Goal: Task Accomplishment & Management: Use online tool/utility

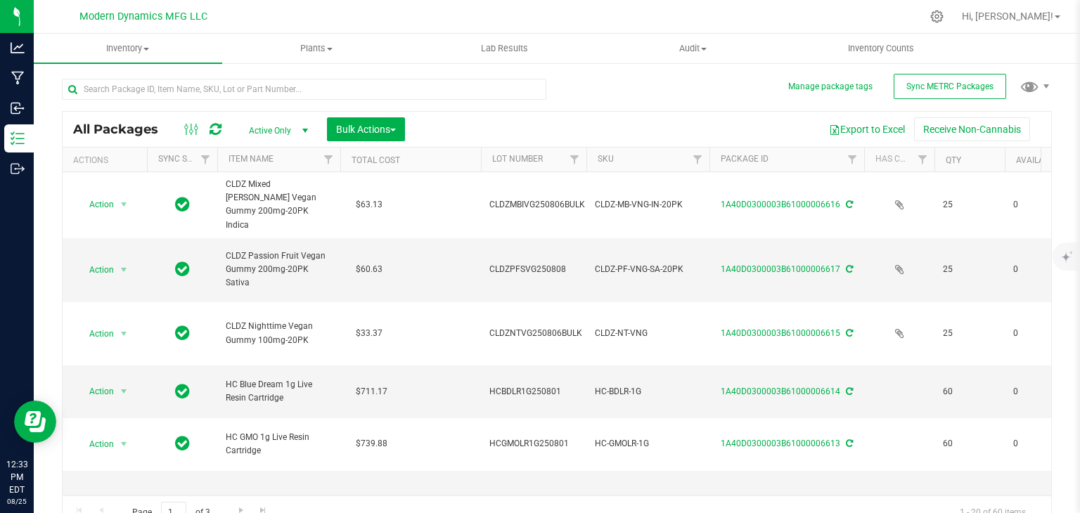
scroll to position [563, 0]
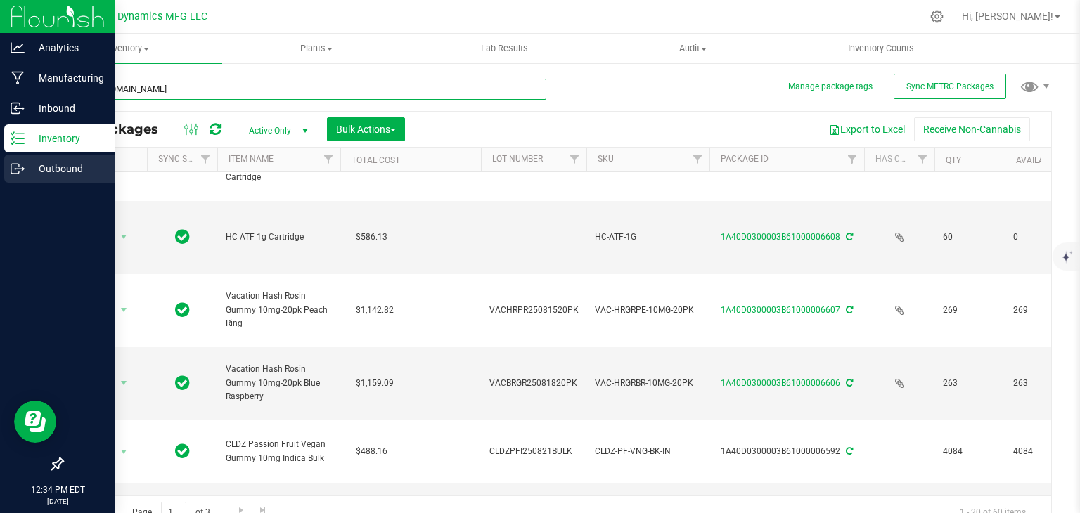
type input "[URL][DOMAIN_NAME]"
click at [17, 173] on icon at bounding box center [15, 169] width 8 height 10
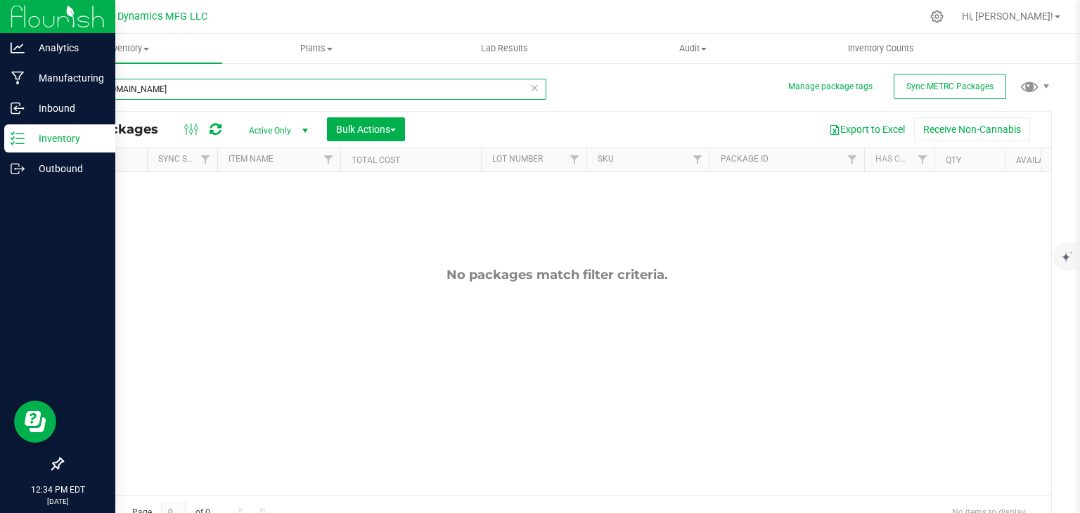
click at [535, 87] on input "[URL][DOMAIN_NAME]" at bounding box center [304, 89] width 485 height 21
click at [531, 87] on icon at bounding box center [535, 87] width 10 height 17
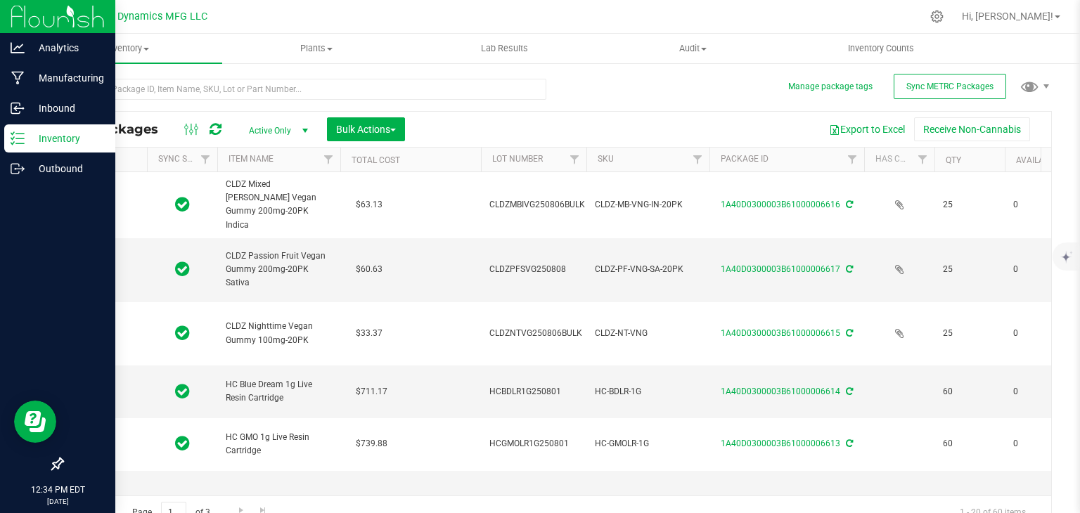
type input "[DATE]"
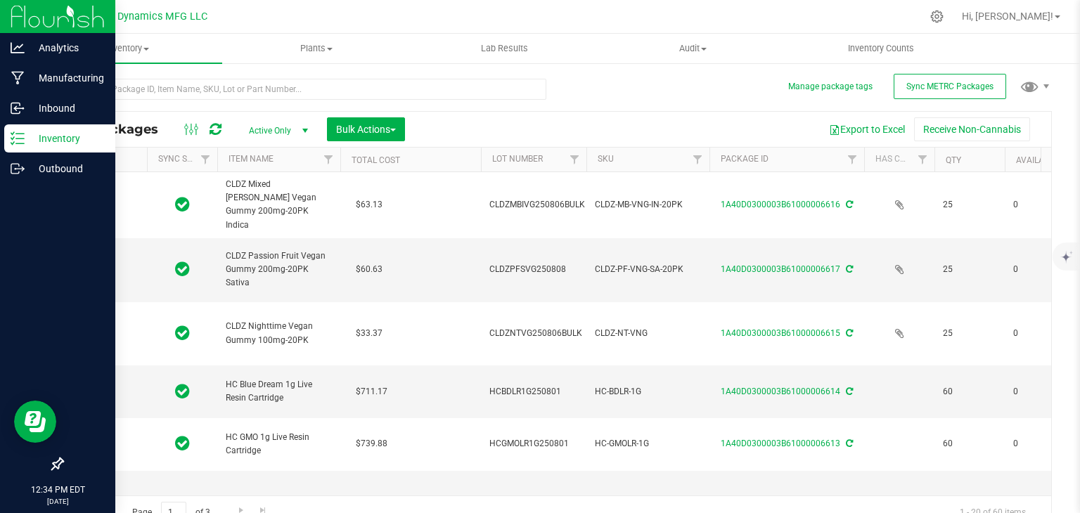
type input "[DATE]"
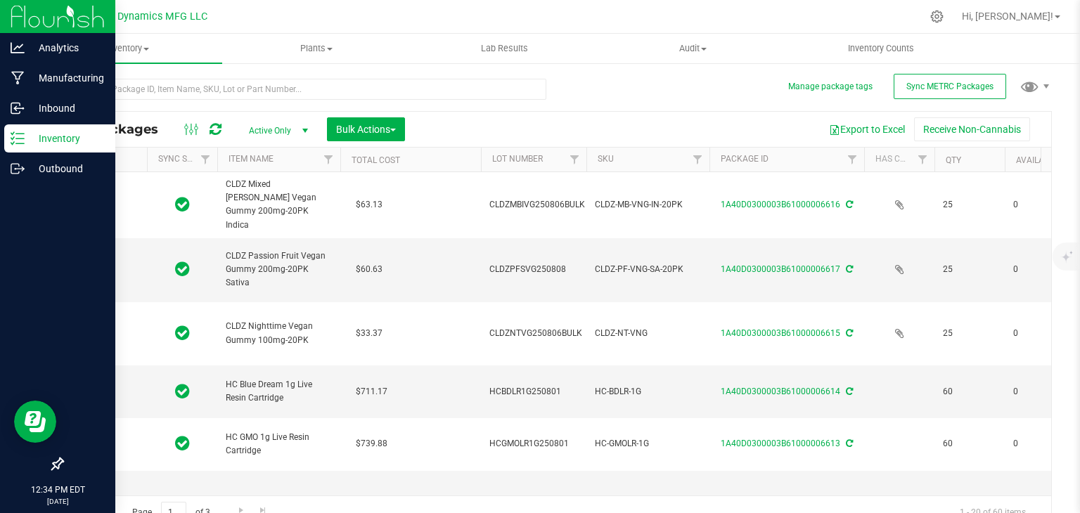
type input "[DATE]"
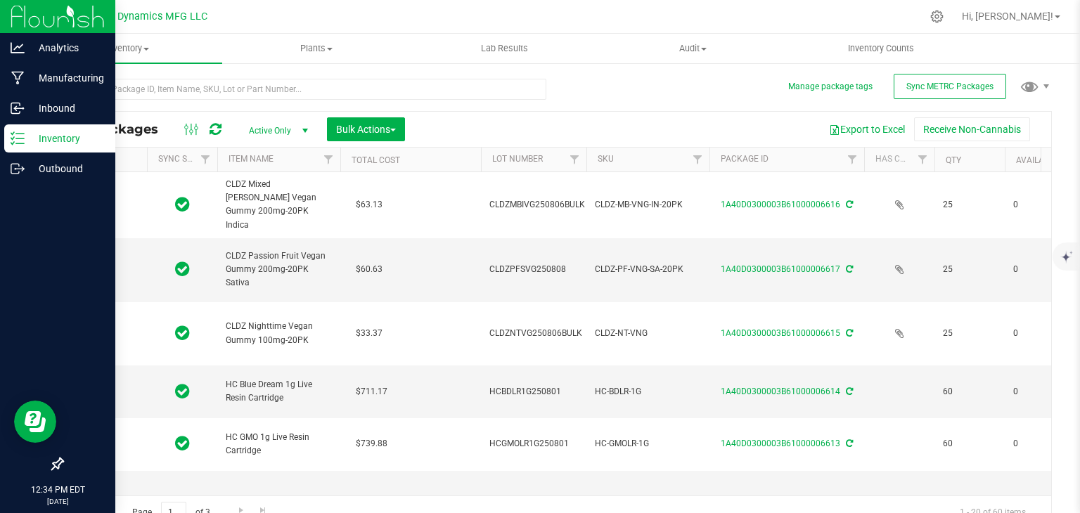
type input "[DATE]"
click at [29, 167] on p "Outbound" at bounding box center [67, 168] width 84 height 17
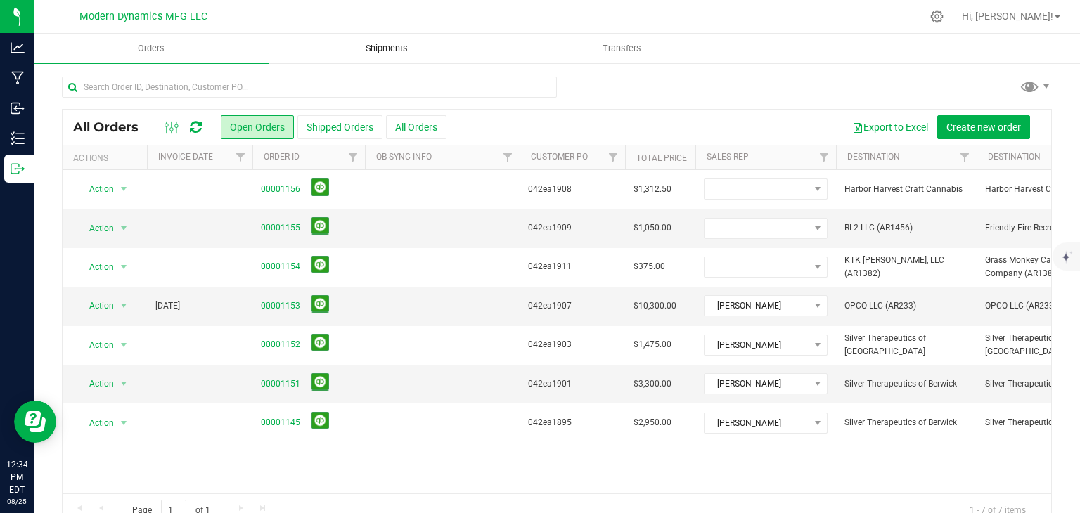
click at [378, 51] on span "Shipments" at bounding box center [387, 48] width 80 height 13
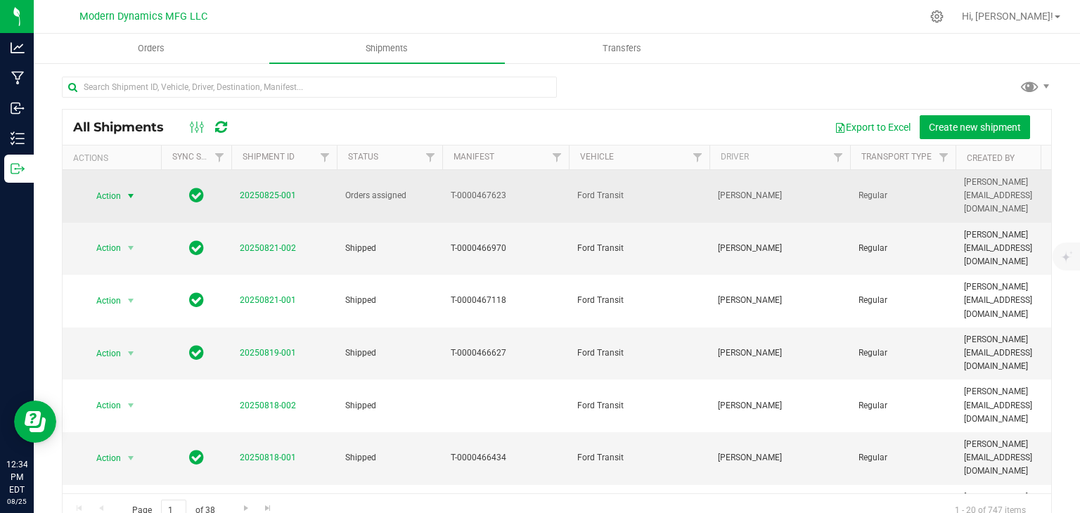
click at [129, 191] on span "select" at bounding box center [130, 196] width 11 height 11
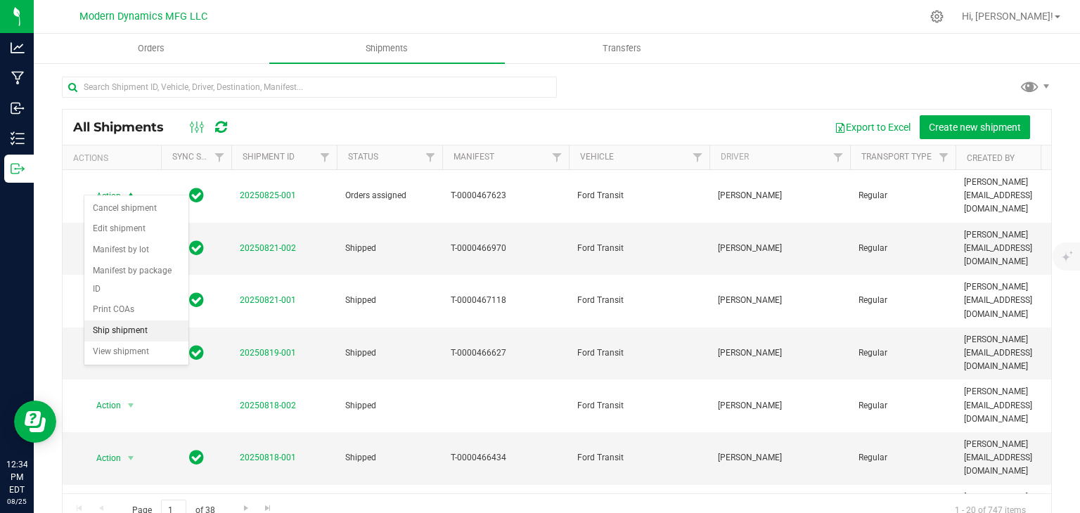
click at [124, 321] on li "Ship shipment" at bounding box center [136, 331] width 104 height 21
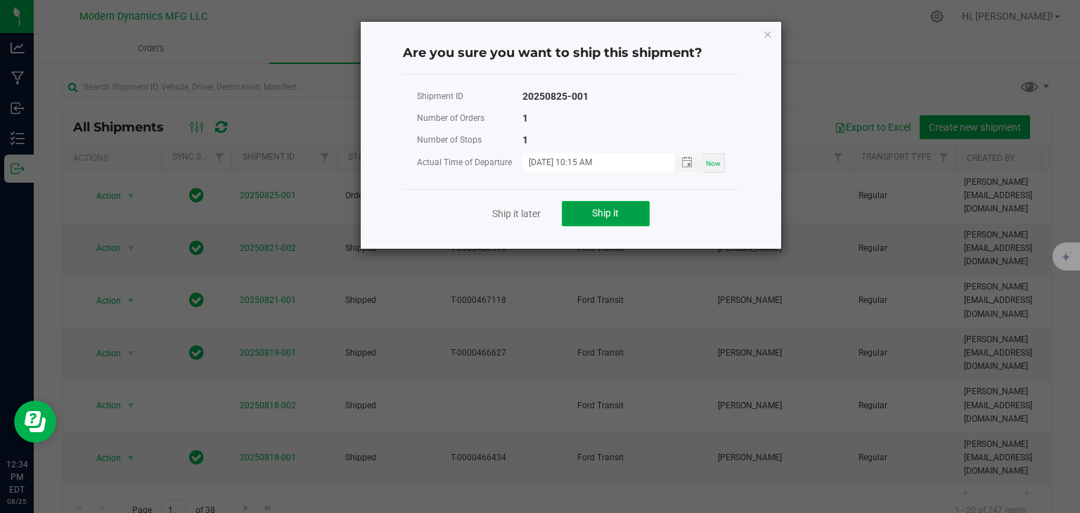
click at [604, 209] on span "Ship it" at bounding box center [605, 212] width 27 height 11
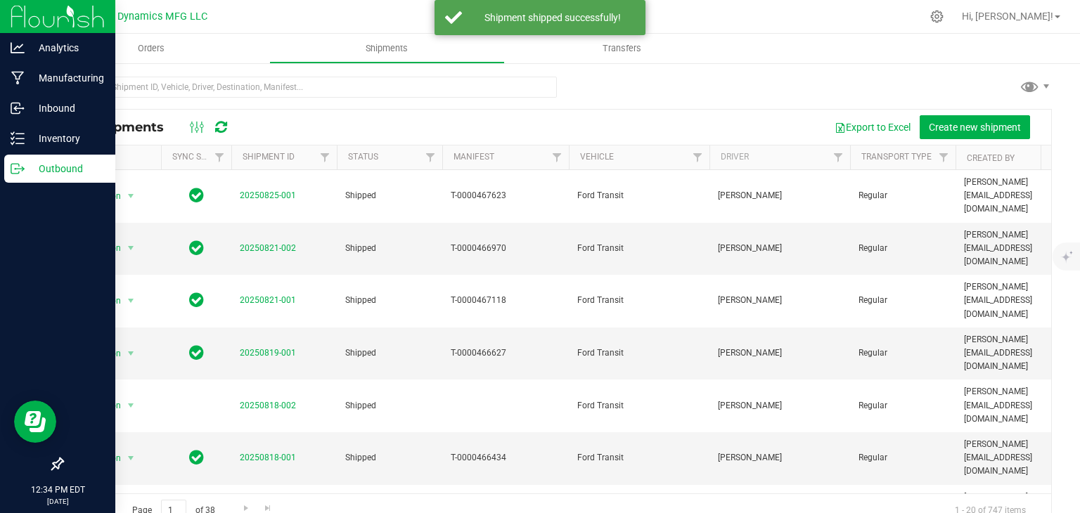
click at [68, 175] on p "Outbound" at bounding box center [67, 168] width 84 height 17
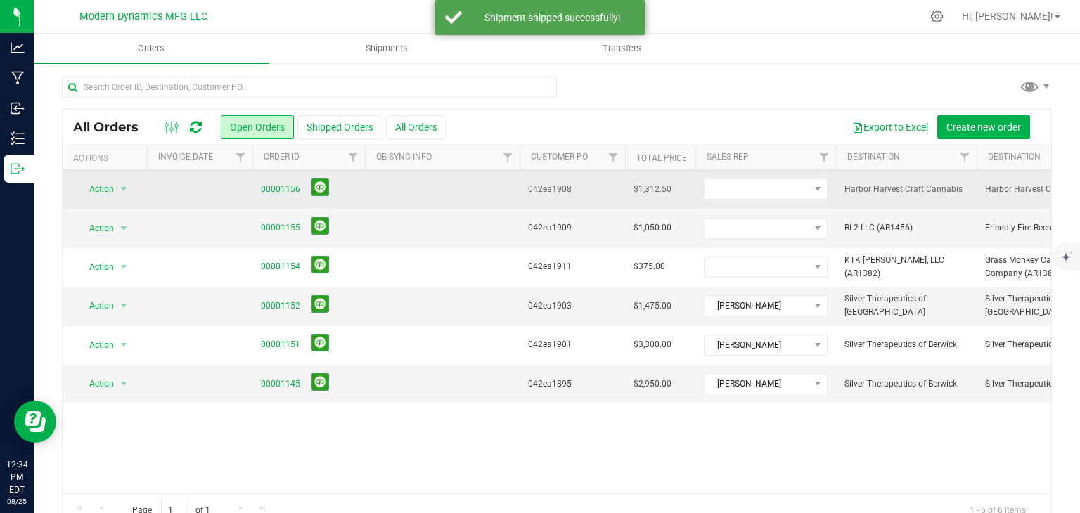
click at [741, 204] on td at bounding box center [766, 189] width 141 height 39
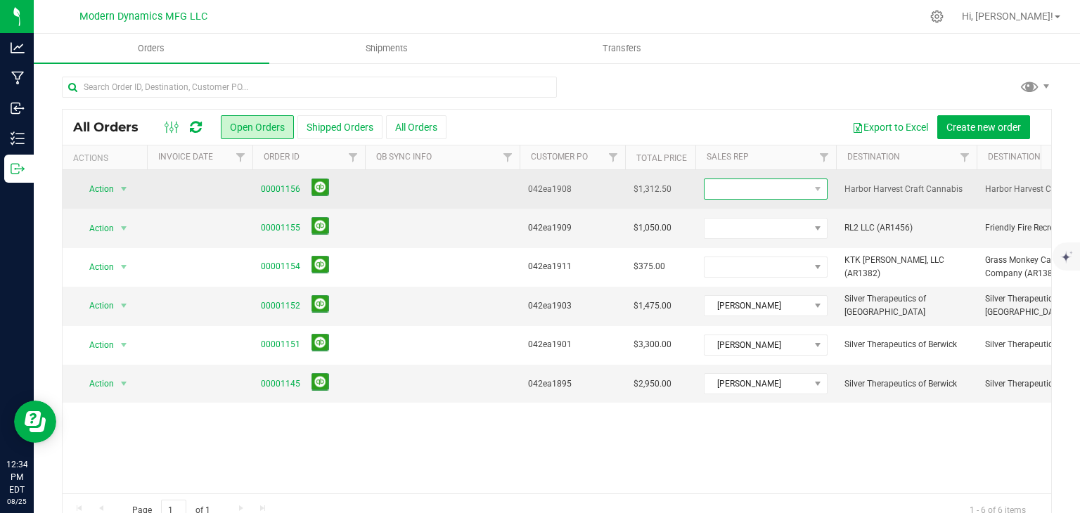
click at [753, 186] on span at bounding box center [757, 189] width 105 height 20
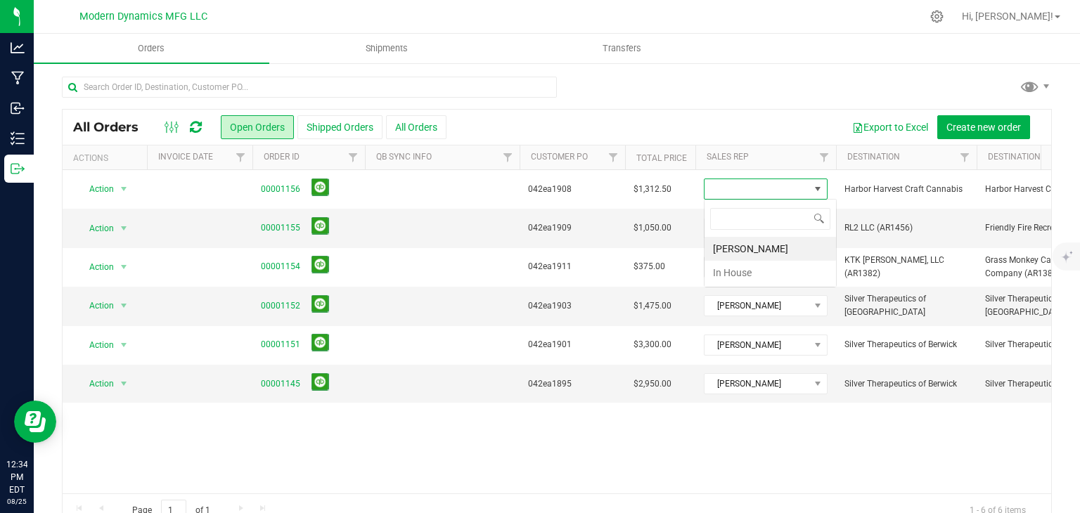
scroll to position [20, 124]
click at [750, 241] on li "[PERSON_NAME]" at bounding box center [771, 249] width 132 height 24
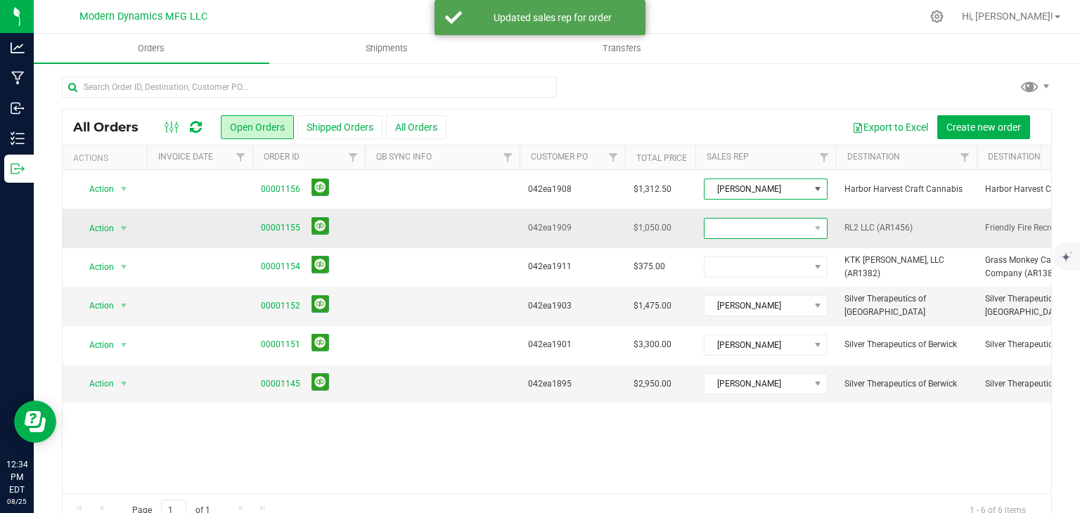
click at [757, 230] on span at bounding box center [757, 229] width 105 height 20
click at [738, 279] on li "[PERSON_NAME]" at bounding box center [771, 288] width 132 height 24
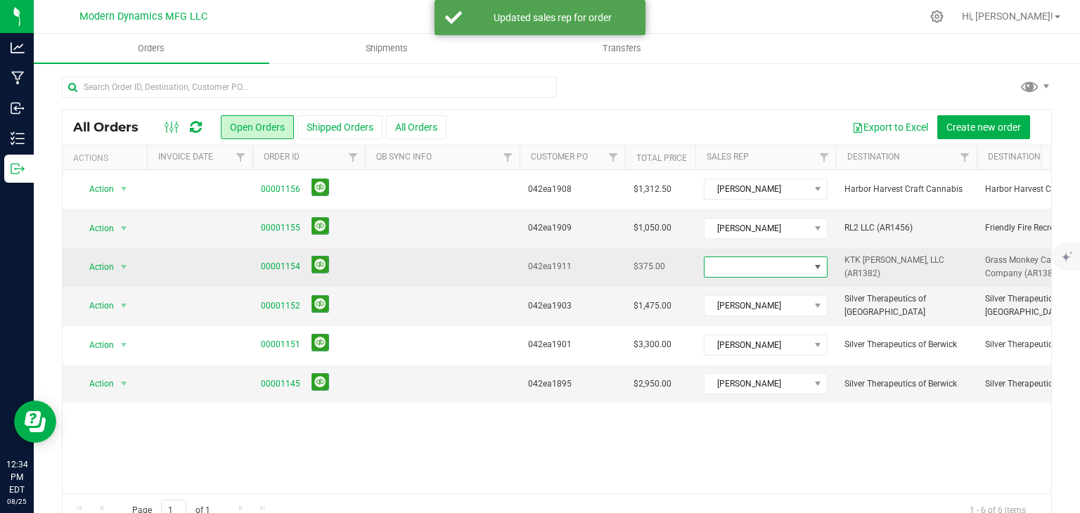
click at [751, 268] on span at bounding box center [757, 267] width 105 height 20
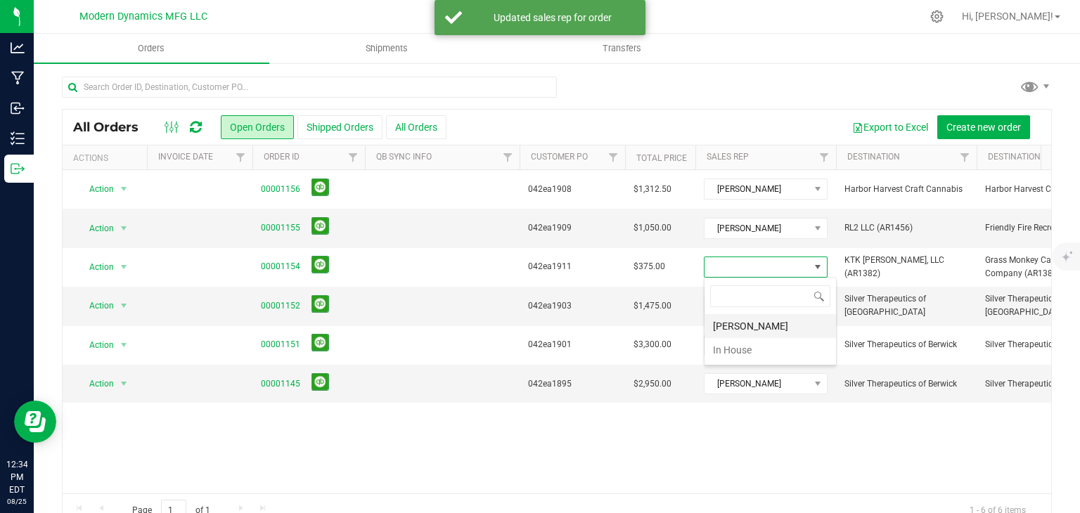
click at [747, 324] on li "[PERSON_NAME]" at bounding box center [771, 326] width 132 height 24
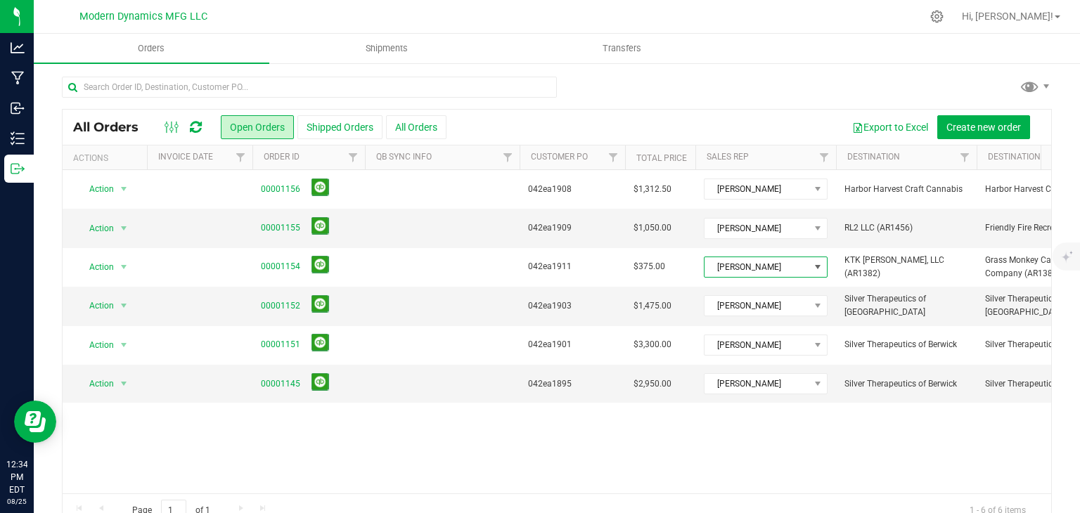
click at [193, 124] on icon at bounding box center [196, 127] width 12 height 14
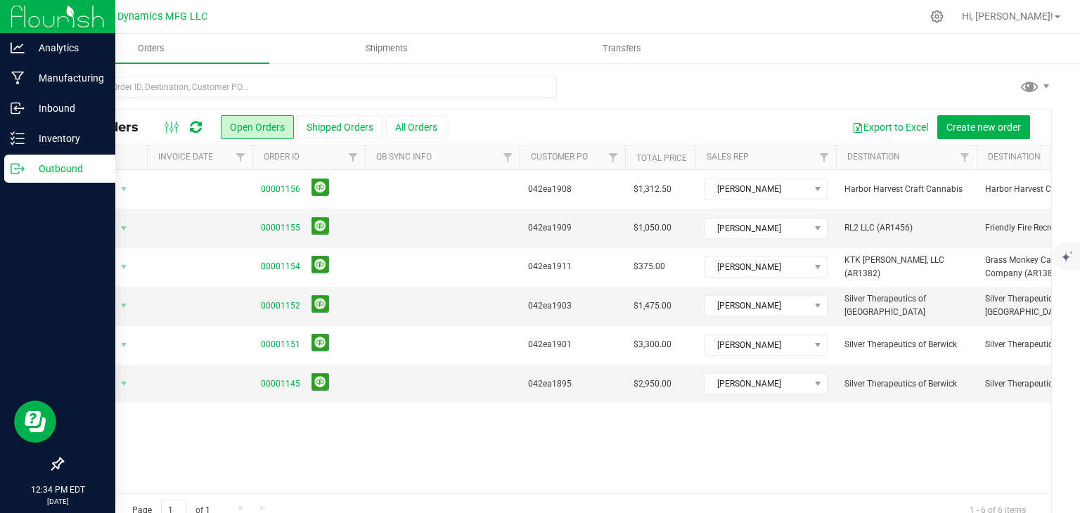
click at [53, 177] on p "Outbound" at bounding box center [67, 168] width 84 height 17
click at [62, 131] on p "Inventory" at bounding box center [67, 138] width 84 height 17
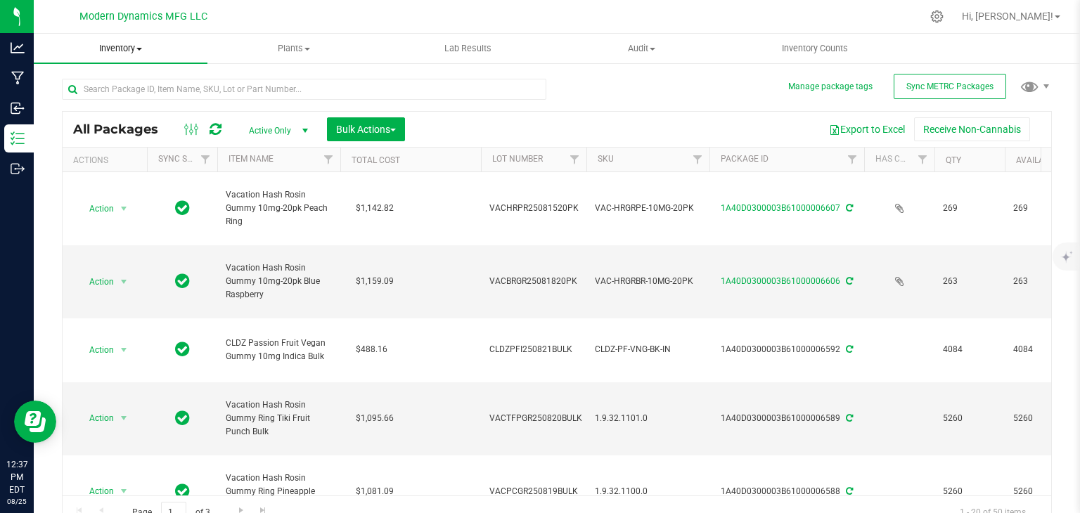
click at [141, 56] on uib-tab-heading "Inventory All packages All inventory Waste log Create inventory" at bounding box center [121, 49] width 174 height 30
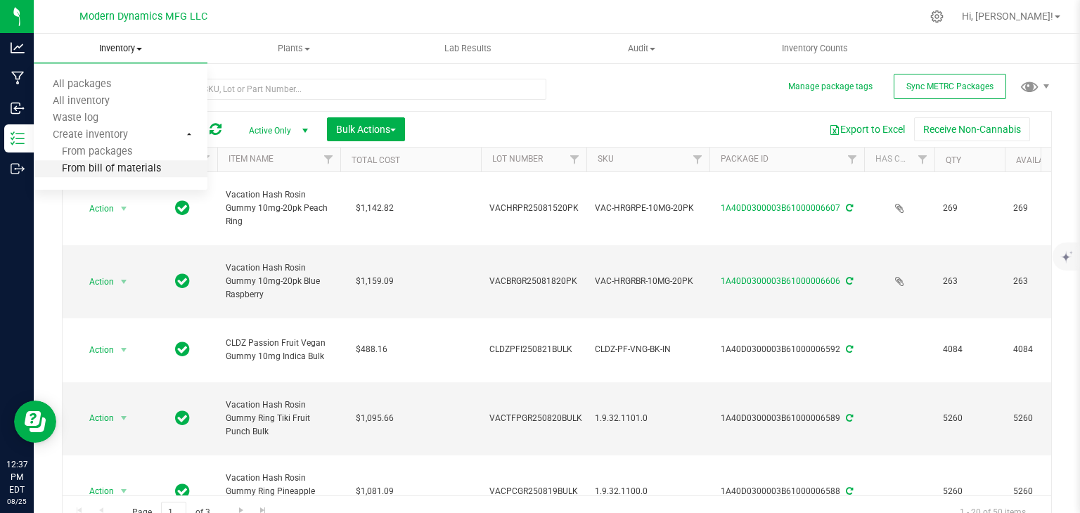
click at [126, 164] on span "From bill of materials" at bounding box center [97, 169] width 127 height 12
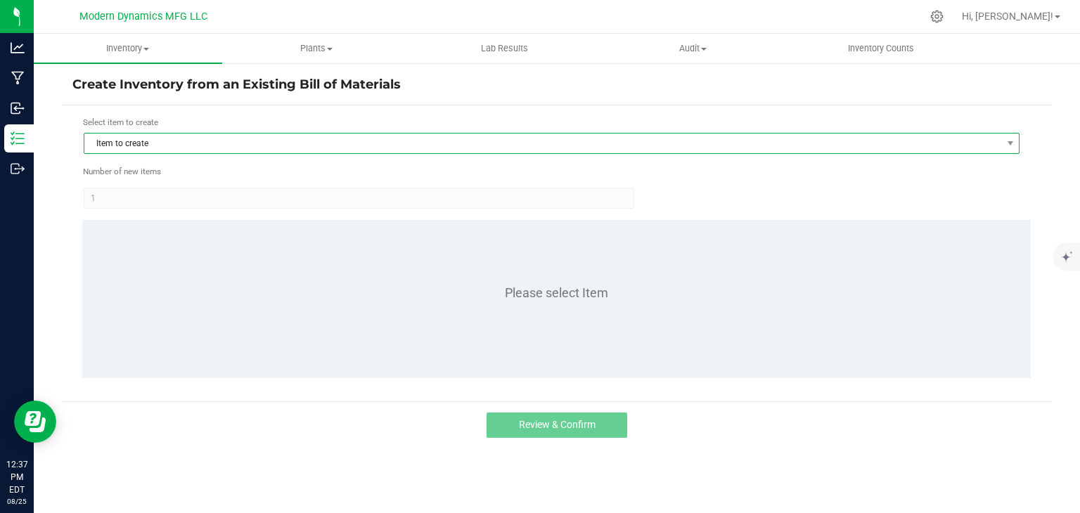
click at [416, 145] on span "Item to create" at bounding box center [542, 144] width 917 height 20
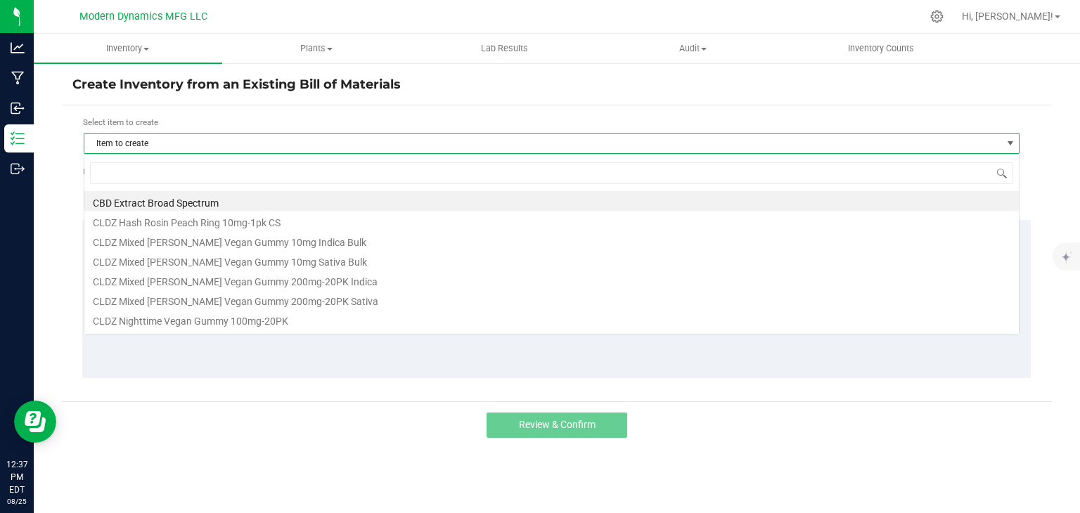
scroll to position [20, 936]
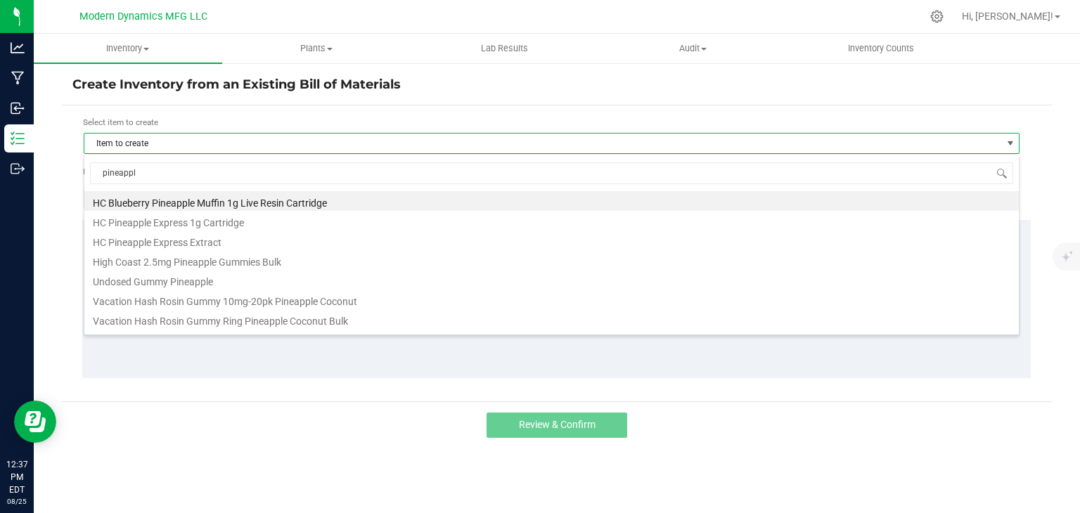
type input "pineapple"
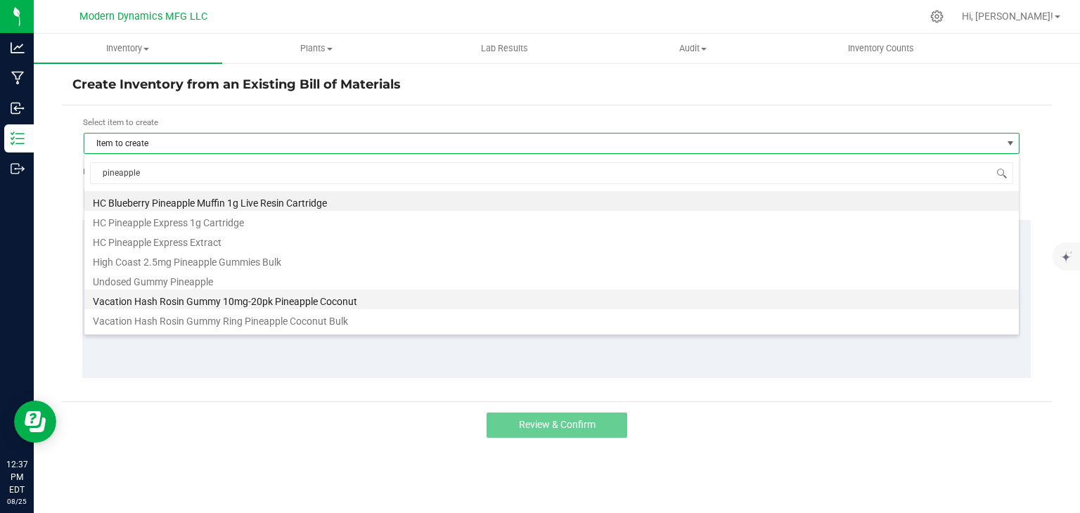
click at [343, 295] on li "Vacation Hash Rosin Gummy 10mg-20pk Pineapple Coconut" at bounding box center [551, 300] width 935 height 20
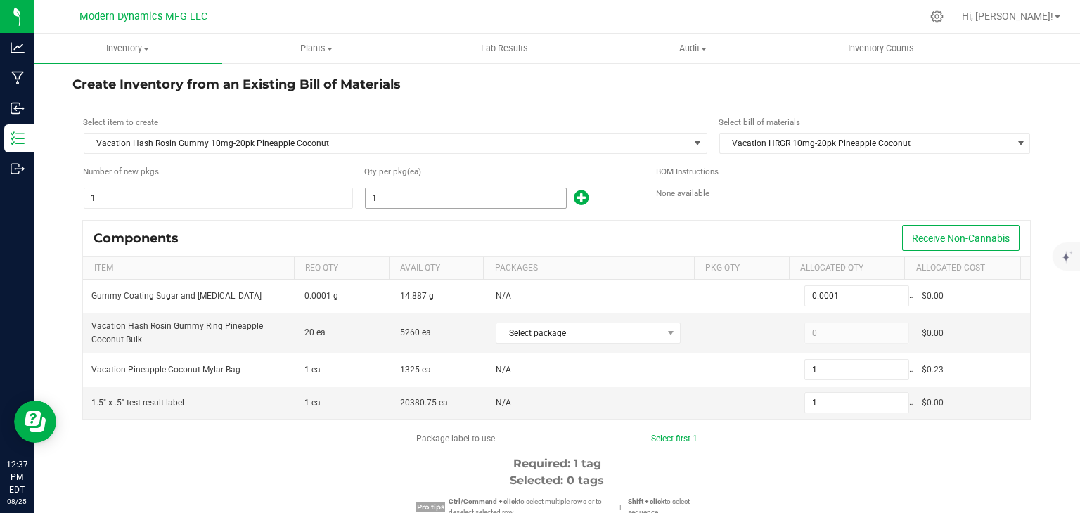
click at [430, 203] on input "1" at bounding box center [466, 198] width 200 height 20
type input "2"
type input "0.0002"
type input "2"
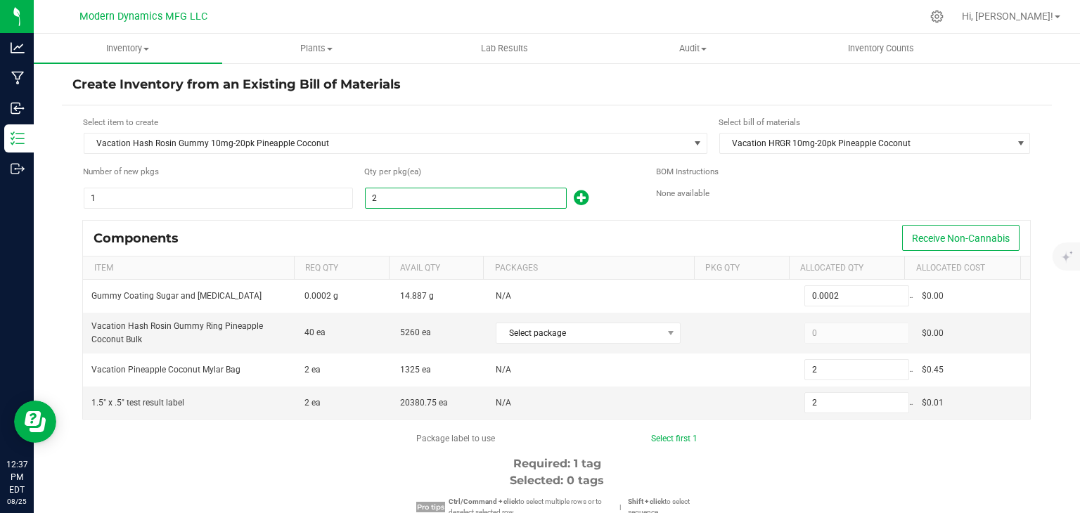
type input "26"
type input "0.0026"
type input "26"
type input "260"
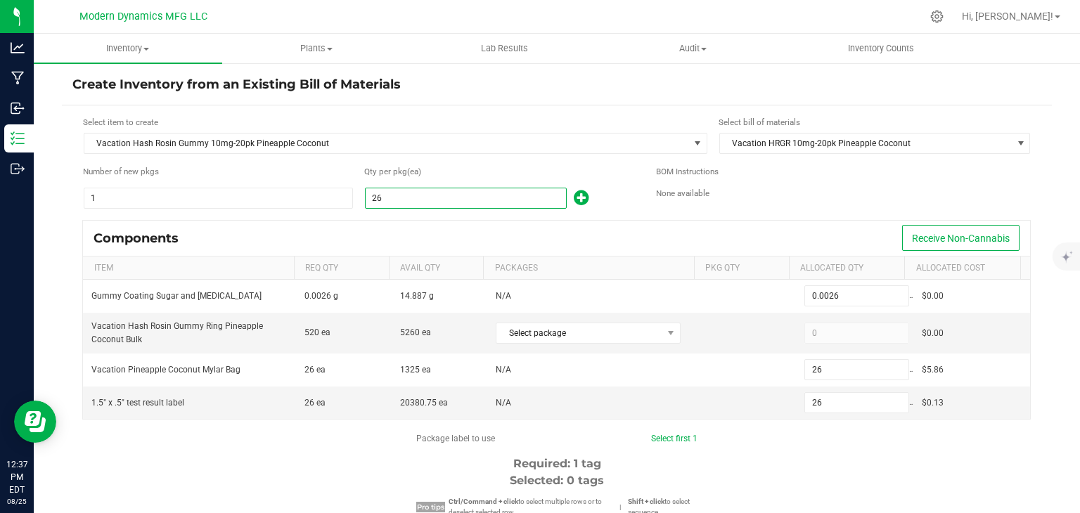
type input "0.0260"
type input "260"
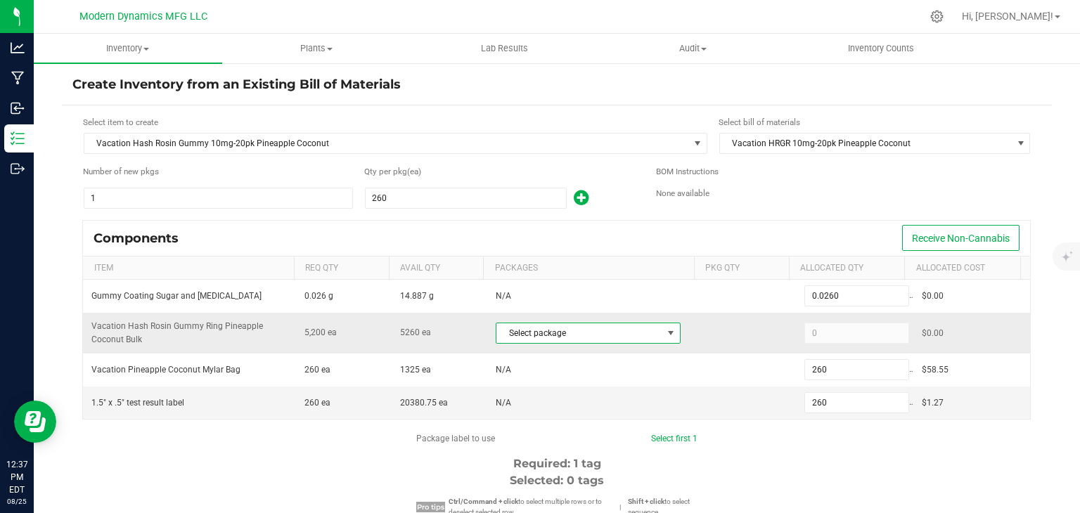
click at [638, 324] on span "Select package" at bounding box center [580, 334] width 166 height 20
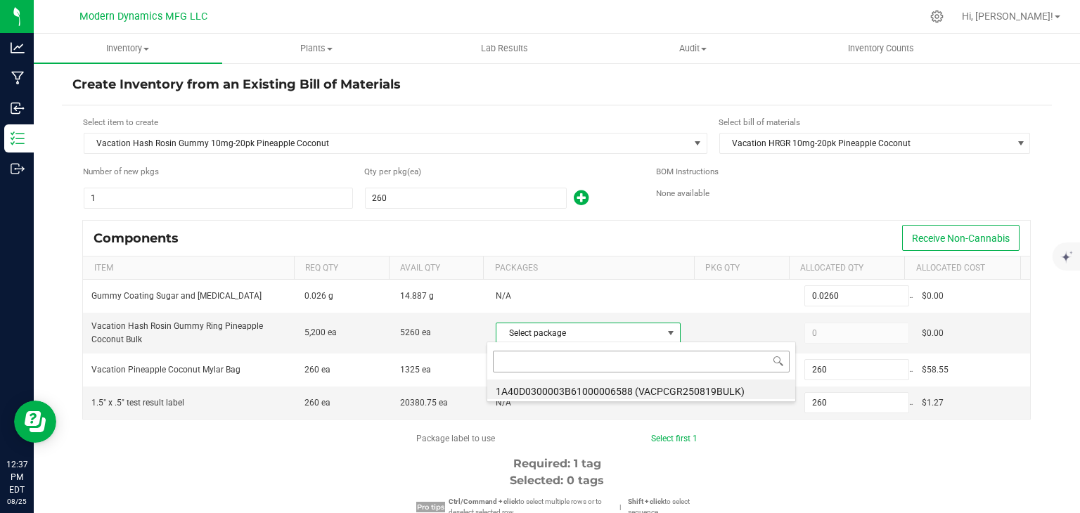
scroll to position [20, 180]
click at [591, 390] on li "1A40D0300003B61000006588 (VACPCGR250819BULK)" at bounding box center [641, 390] width 308 height 20
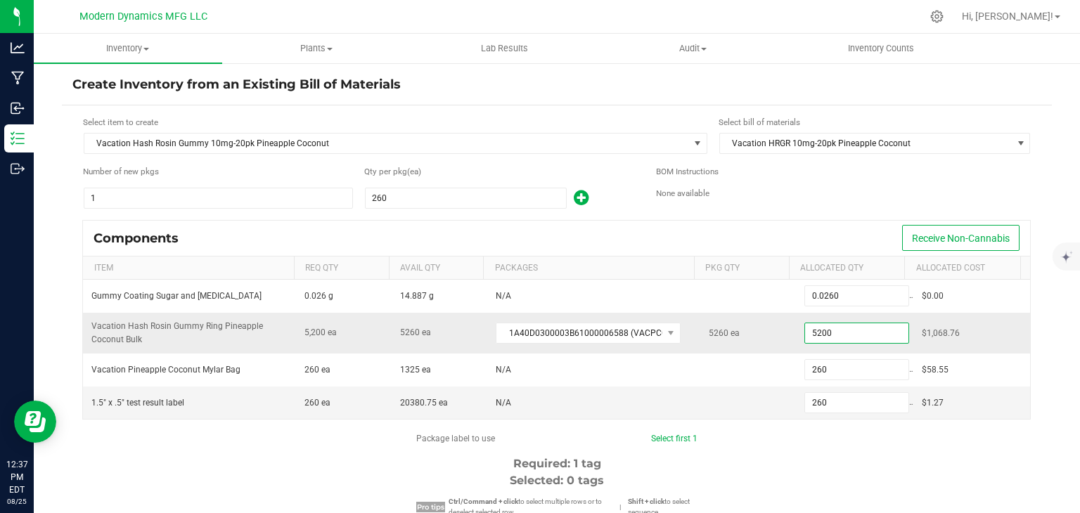
click at [819, 330] on input "5200" at bounding box center [856, 334] width 103 height 20
type input "5,260"
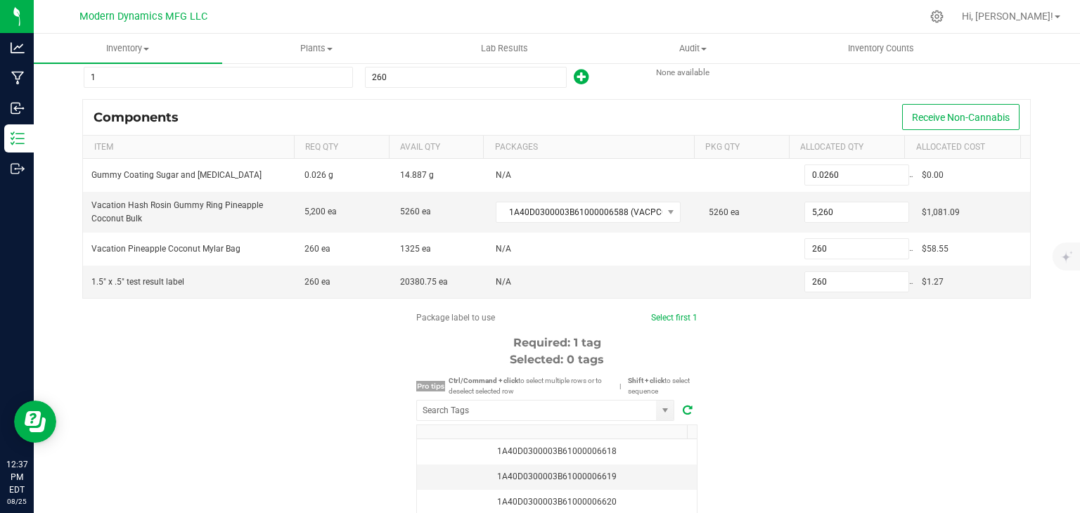
scroll to position [128, 0]
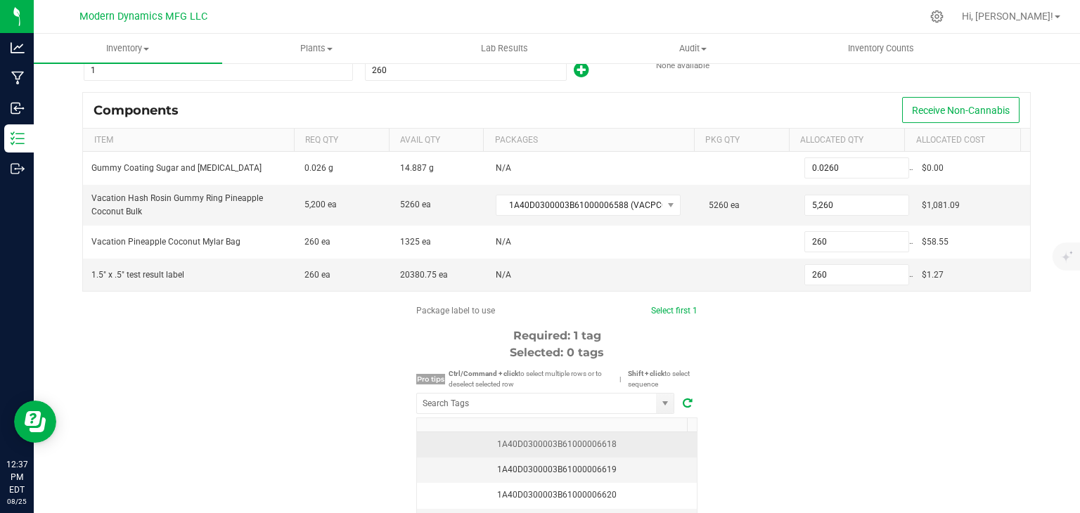
click at [616, 445] on div "1A40D0300003B61000006618" at bounding box center [557, 444] width 263 height 13
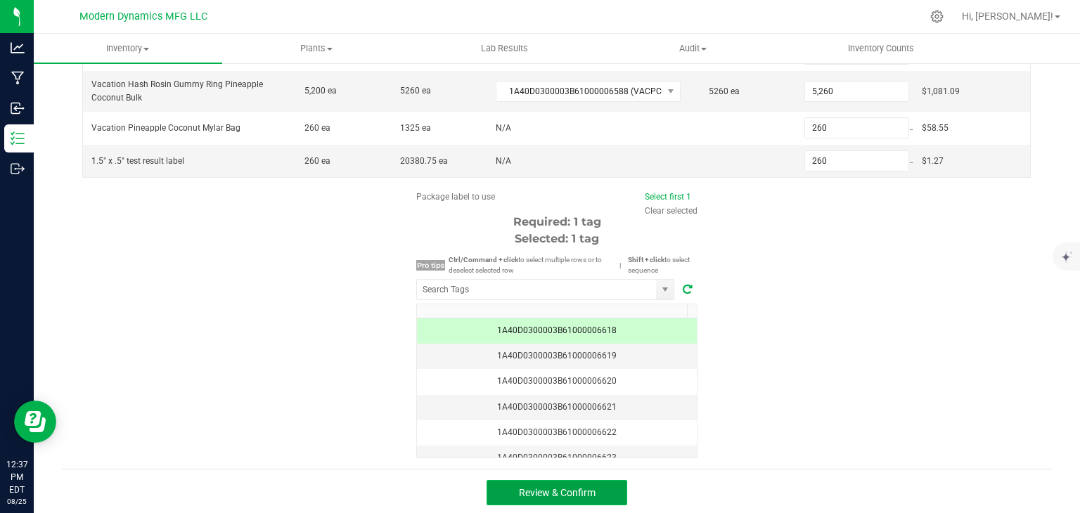
click at [599, 488] on button "Review & Confirm" at bounding box center [557, 492] width 141 height 25
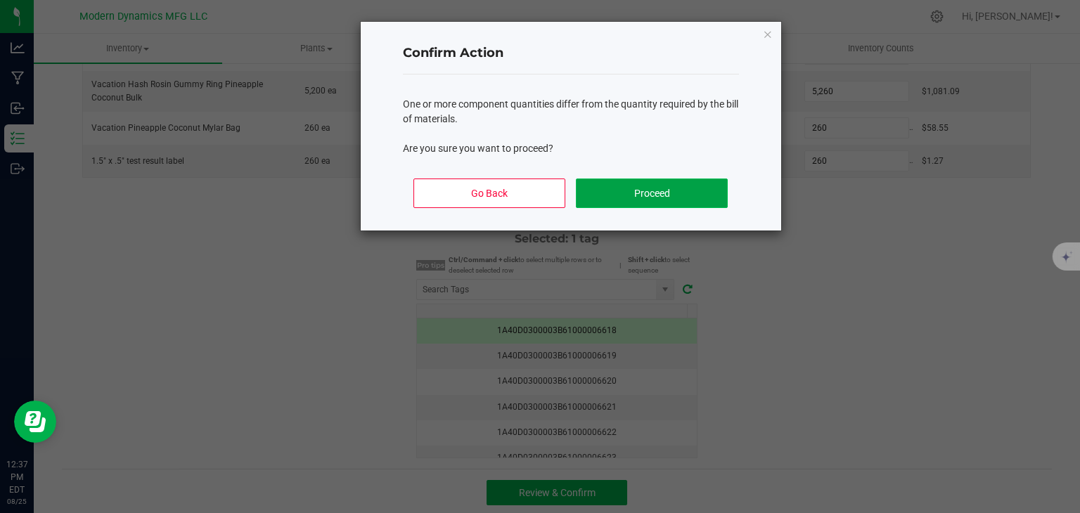
click at [613, 191] on button "Proceed" at bounding box center [651, 194] width 151 height 30
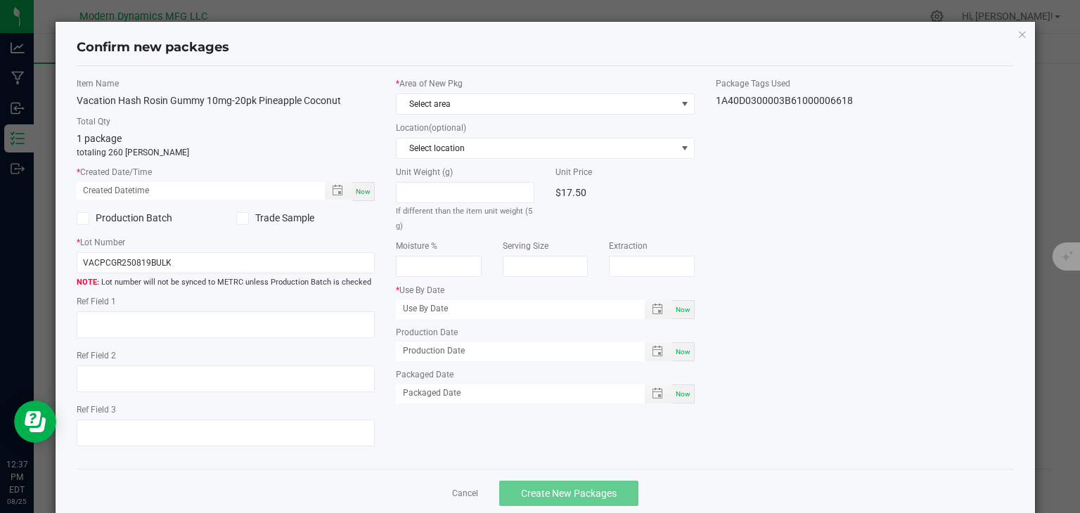
type input "[DATE]"
click at [360, 188] on span "Now" at bounding box center [363, 192] width 15 height 8
type input "[DATE] 12:37 PM"
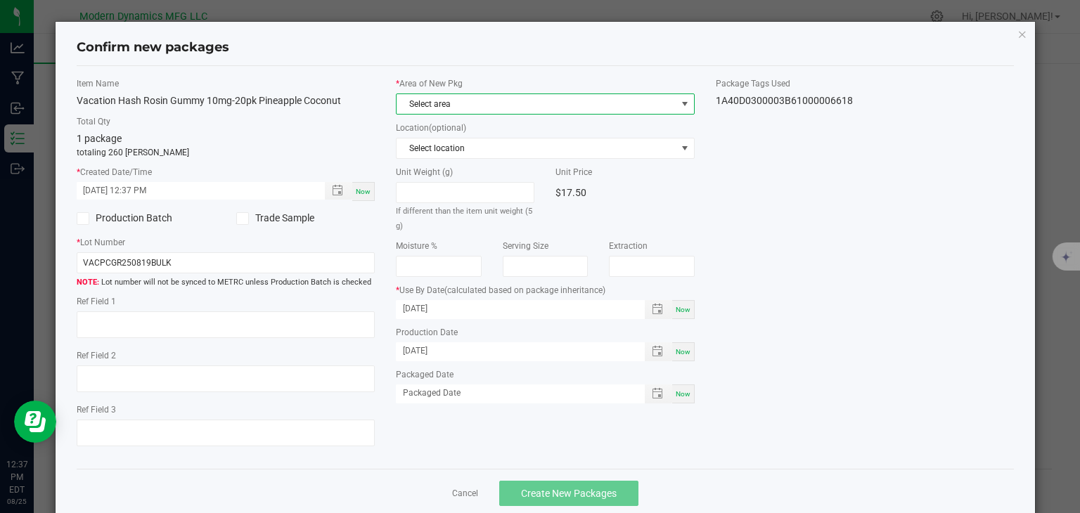
click at [568, 97] on span "Select area" at bounding box center [537, 104] width 280 height 20
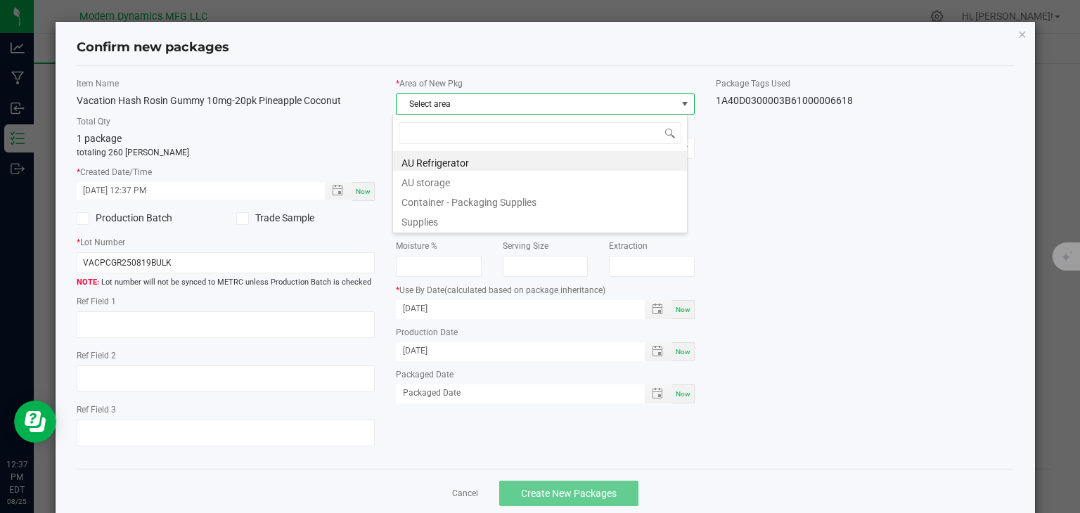
scroll to position [20, 295]
click at [494, 187] on li "AU storage" at bounding box center [540, 181] width 294 height 20
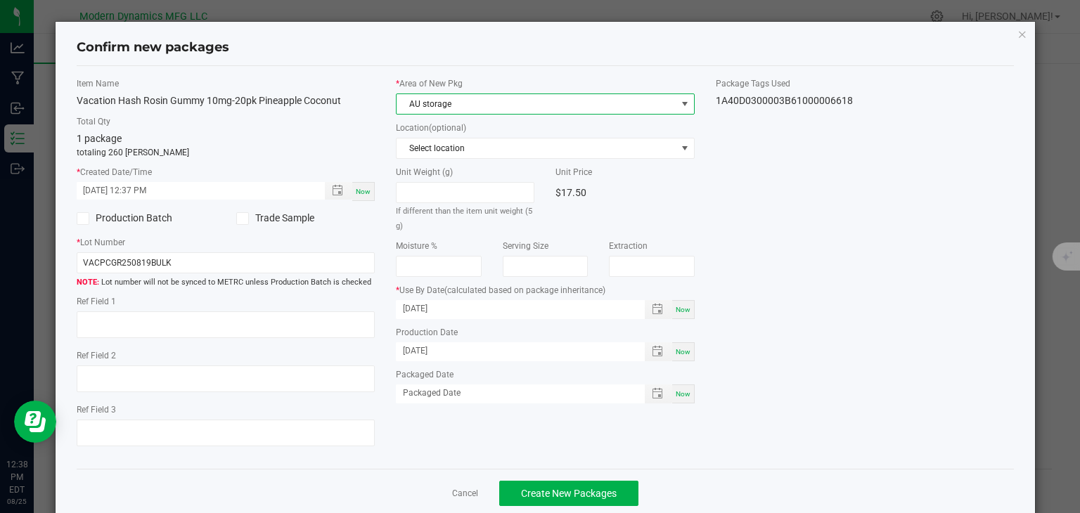
scroll to position [25, 0]
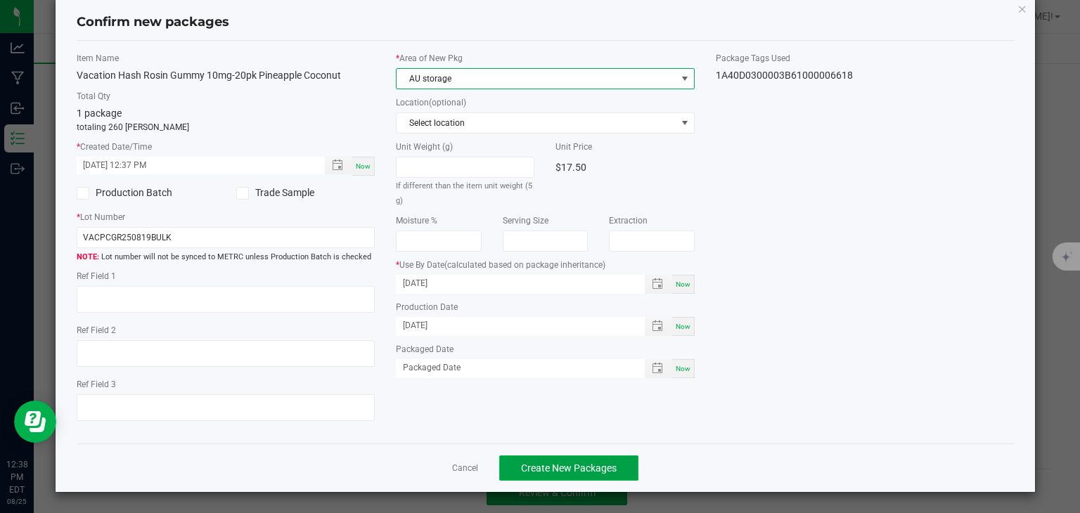
click at [559, 463] on span "Create New Packages" at bounding box center [569, 468] width 96 height 11
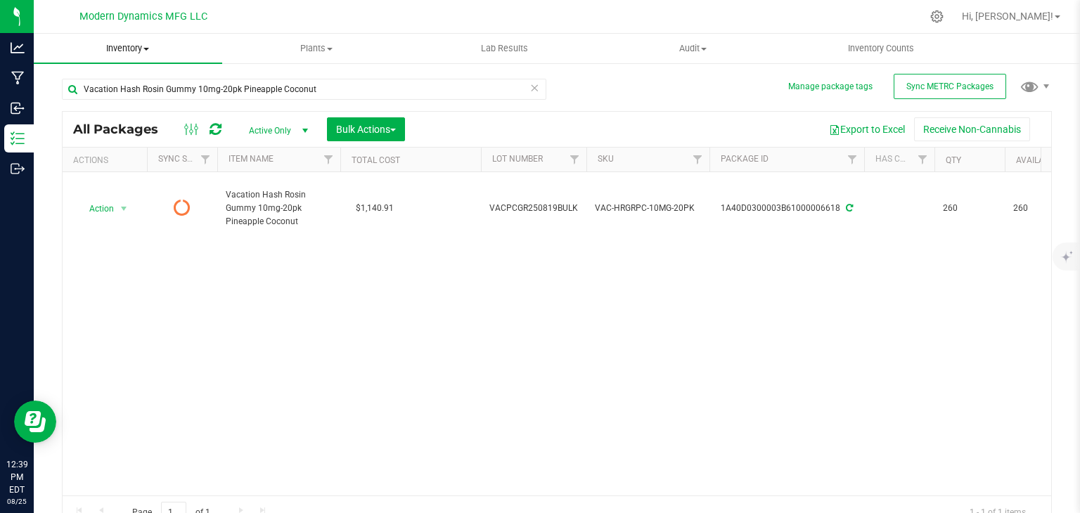
click at [164, 56] on uib-tab-heading "Inventory All packages All inventory Waste log Create inventory" at bounding box center [128, 49] width 188 height 30
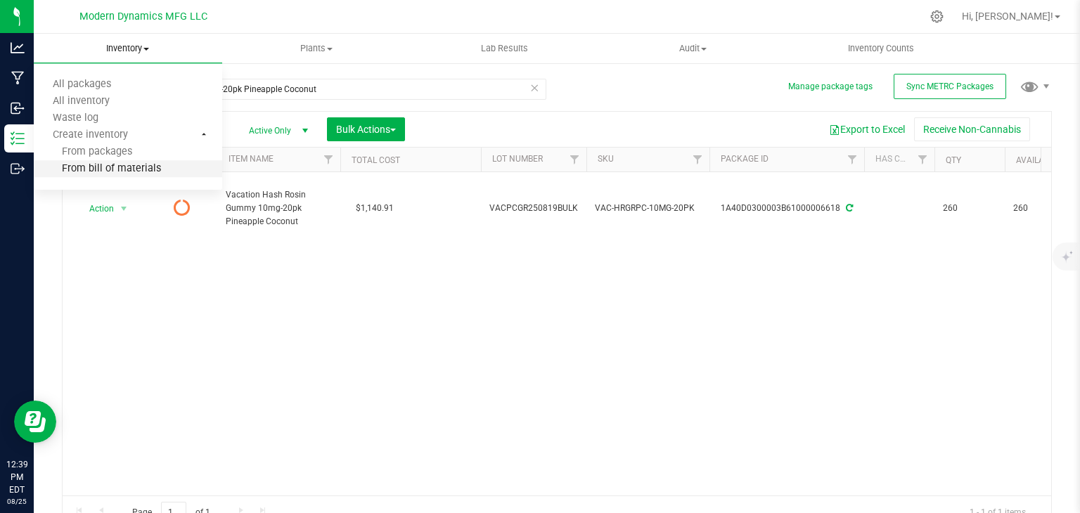
click at [126, 169] on span "From bill of materials" at bounding box center [97, 169] width 127 height 12
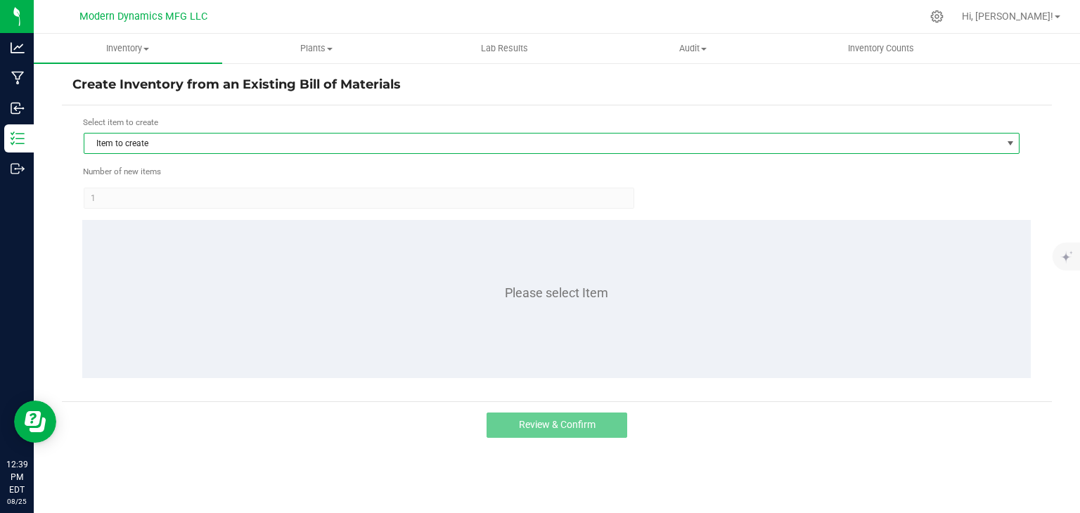
click at [366, 146] on span "Item to create" at bounding box center [542, 144] width 917 height 20
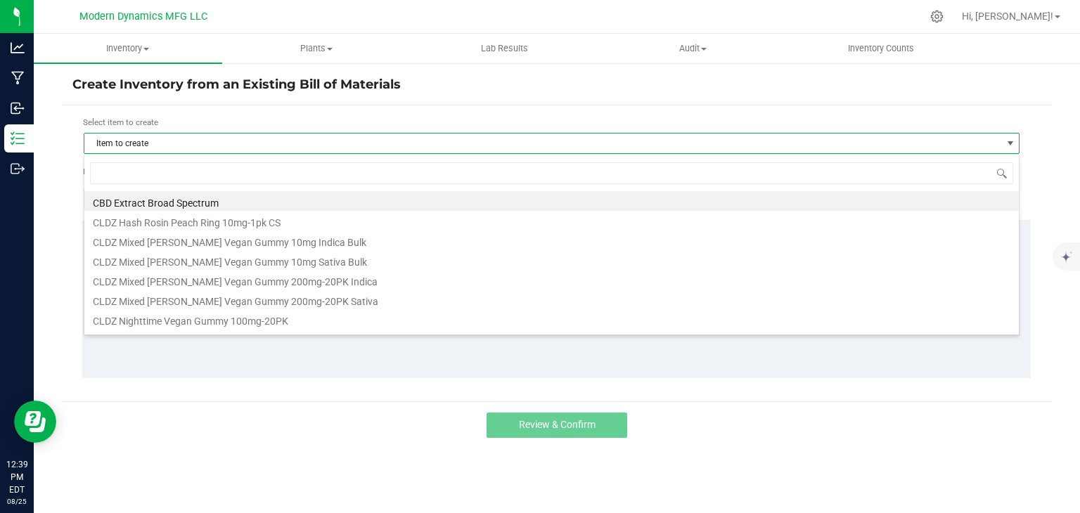
scroll to position [20, 936]
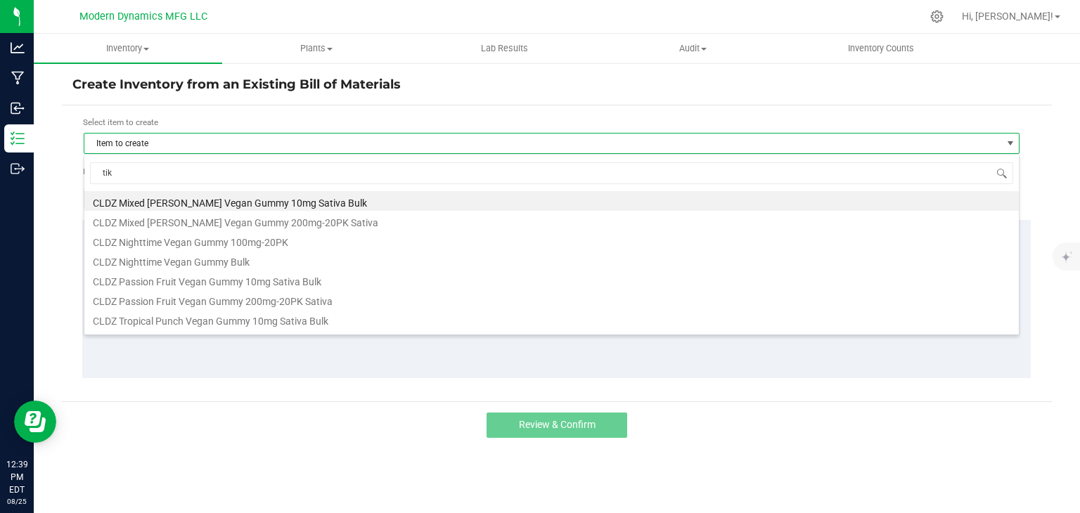
type input "tiki"
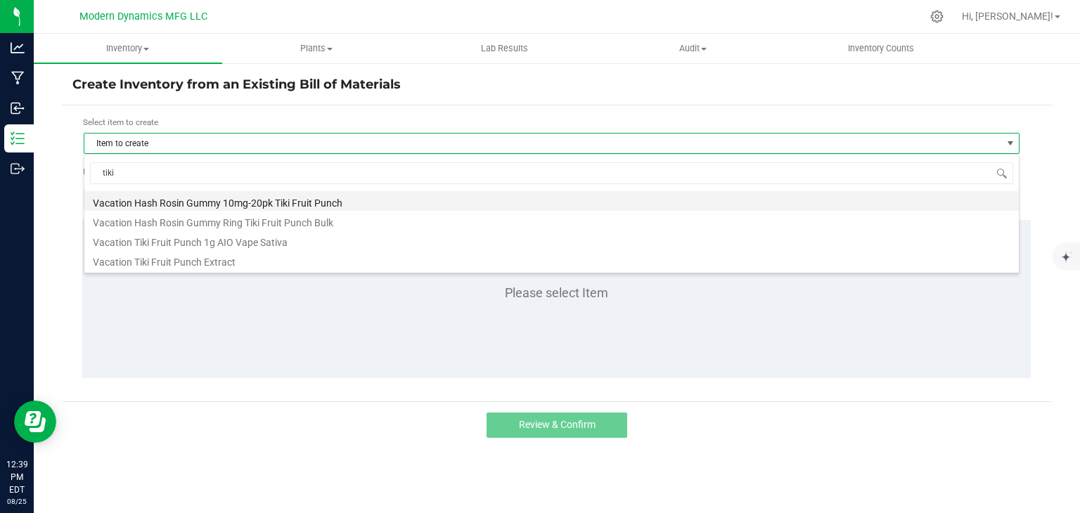
click at [340, 194] on li "Vacation Hash Rosin Gummy 10mg-20pk Tiki Fruit Punch" at bounding box center [551, 201] width 935 height 20
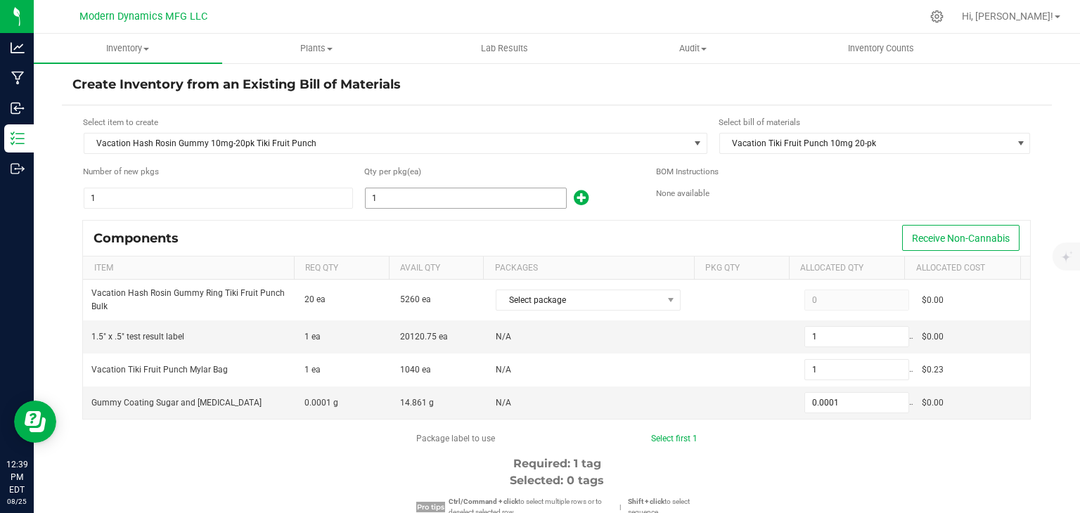
click at [445, 205] on input "1" at bounding box center [466, 198] width 200 height 20
type input "2"
type input "0.0002"
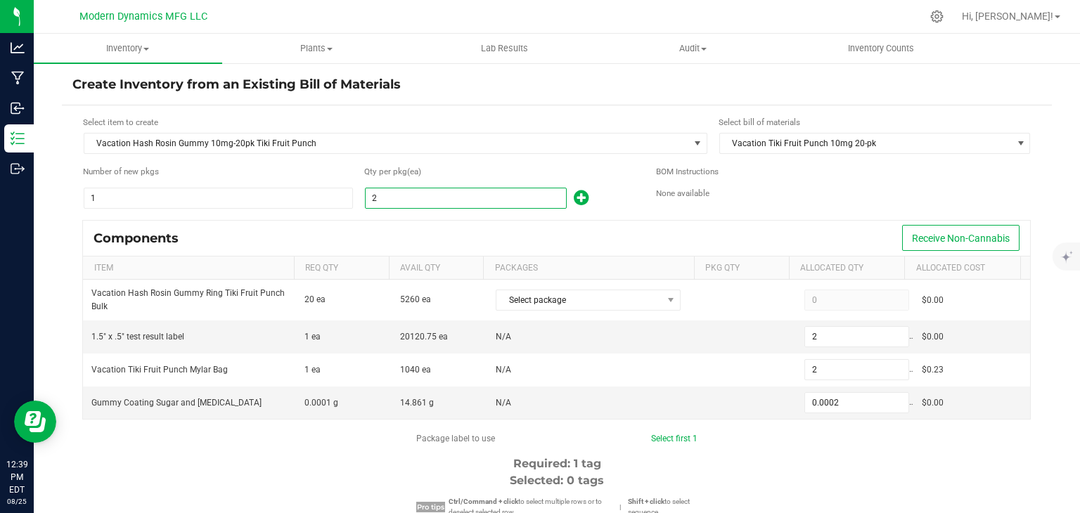
type input "26"
type input "0.0026"
type input "260"
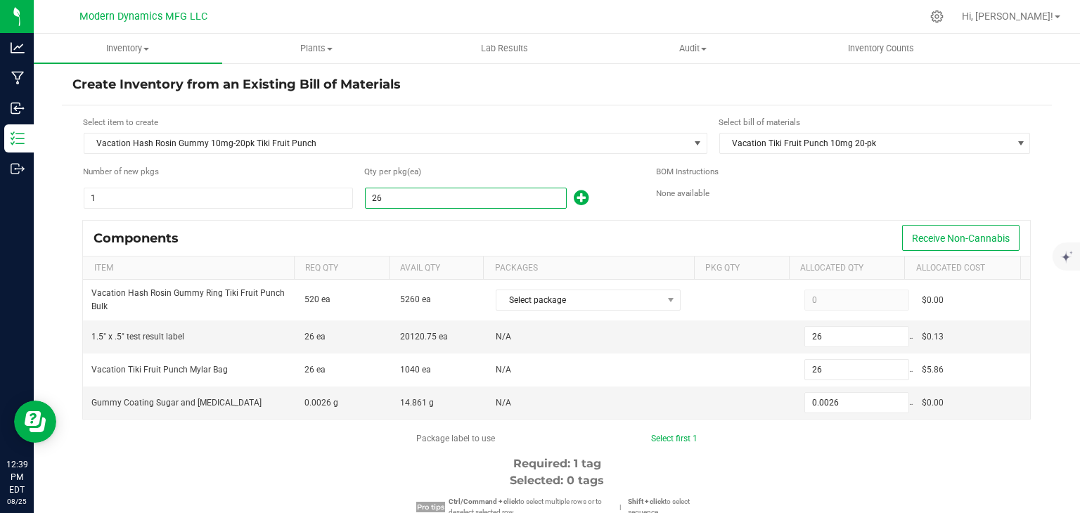
type input "260"
type input "0.0260"
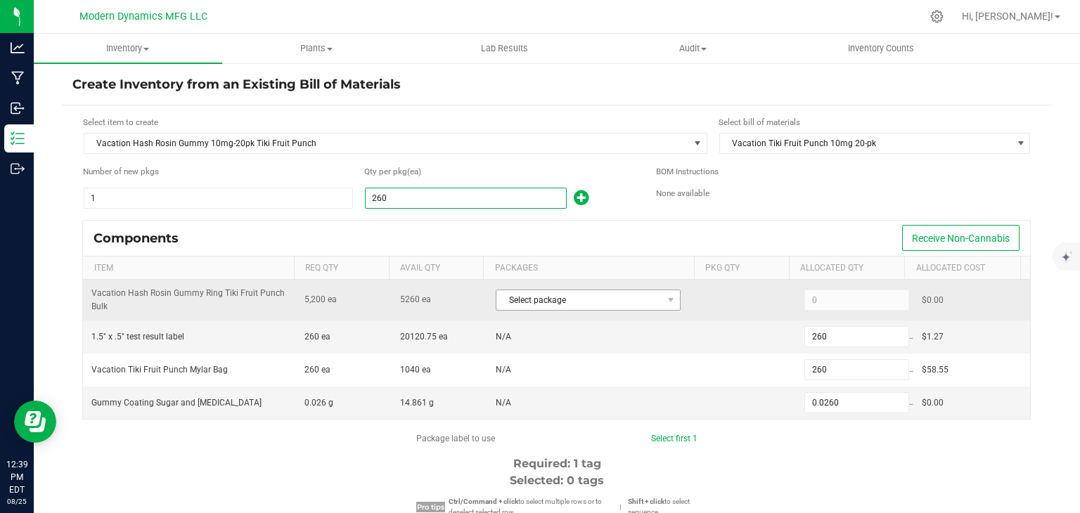
type input "260"
click at [558, 302] on span "Select package" at bounding box center [580, 300] width 166 height 20
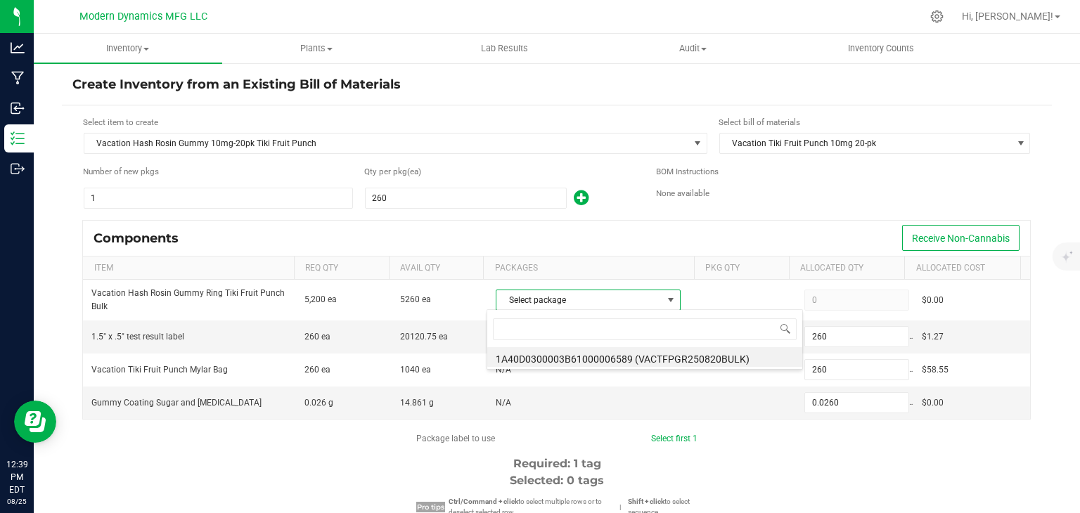
scroll to position [20, 180]
click at [548, 354] on li "1A40D0300003B61000006589 (VACTFPGR250820BULK)" at bounding box center [644, 357] width 315 height 20
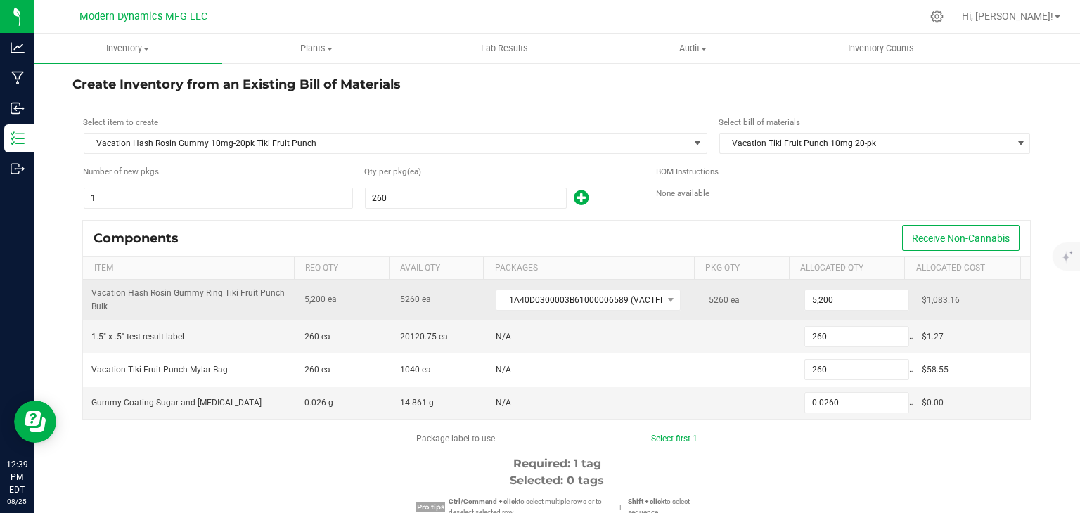
click at [837, 286] on div "5,200" at bounding box center [855, 300] width 100 height 29
click at [831, 302] on input "5200" at bounding box center [856, 300] width 103 height 20
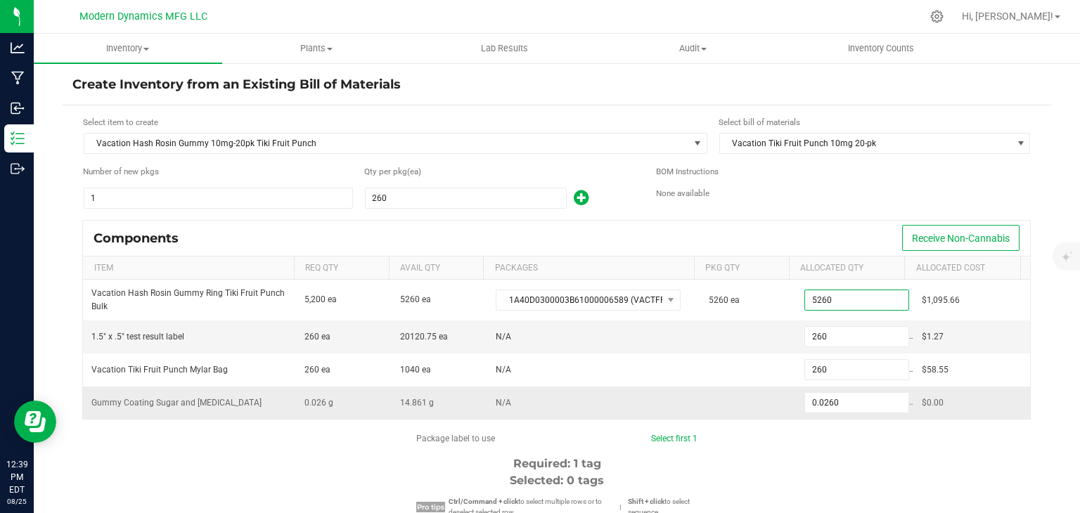
type input "5,260"
click at [797, 413] on td "0.0260" at bounding box center [854, 403] width 117 height 32
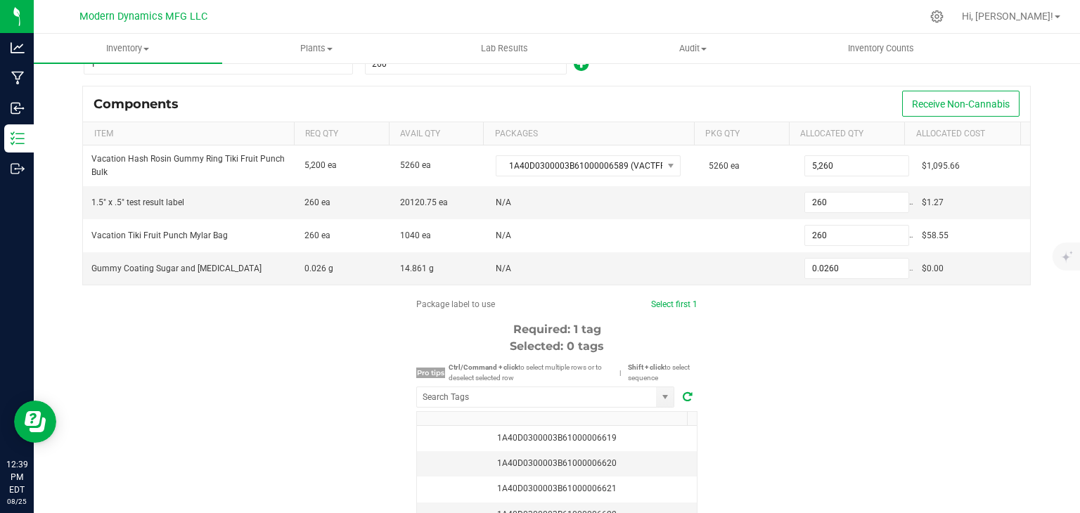
scroll to position [135, 0]
click at [606, 436] on div "1A40D0300003B61000006619" at bounding box center [557, 437] width 263 height 13
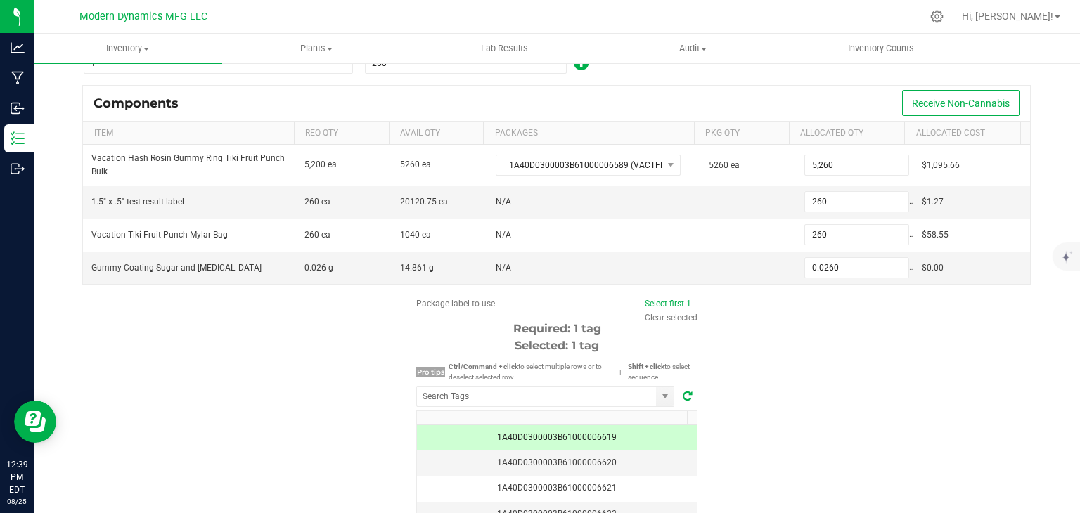
scroll to position [242, 0]
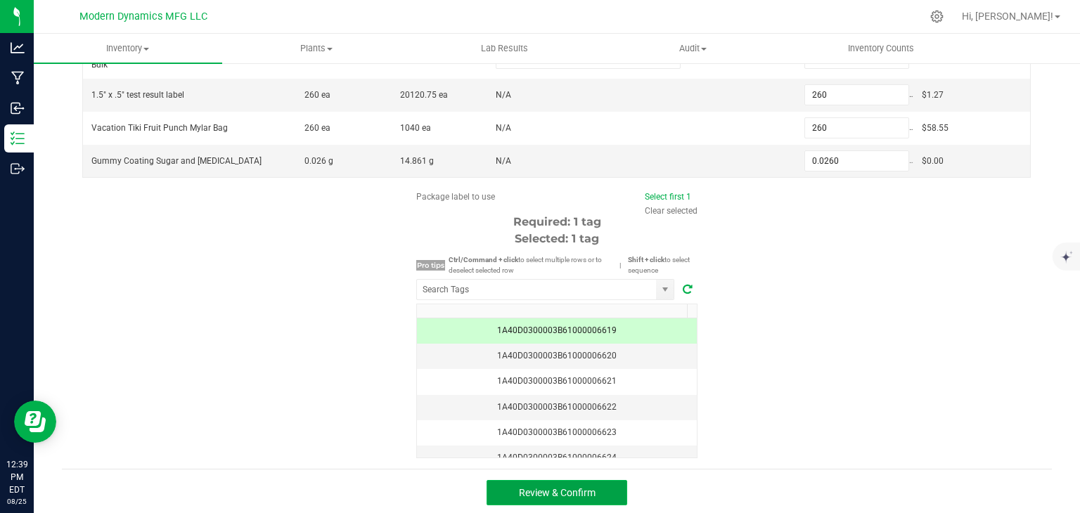
click at [571, 487] on span "Review & Confirm" at bounding box center [557, 492] width 77 height 11
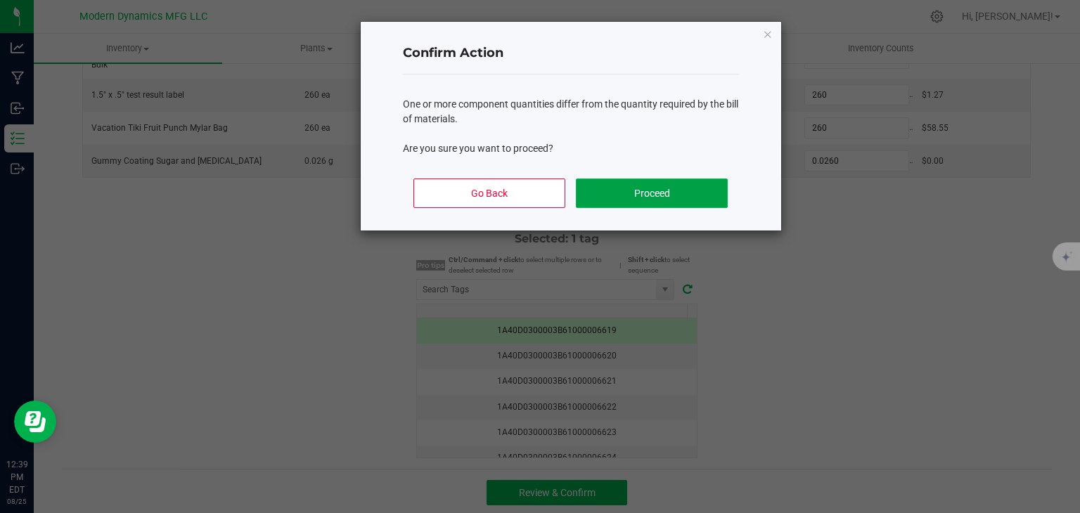
click at [611, 191] on button "Proceed" at bounding box center [651, 194] width 151 height 30
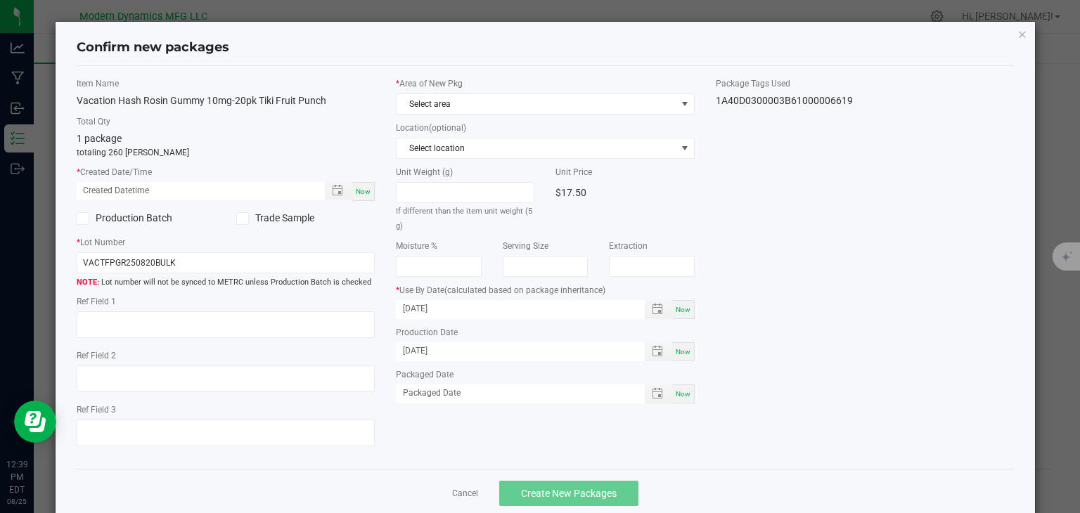
click at [356, 188] on span "Now" at bounding box center [363, 192] width 15 height 8
type input "[DATE] 12:39 PM"
click at [461, 99] on span "Select area" at bounding box center [537, 104] width 280 height 20
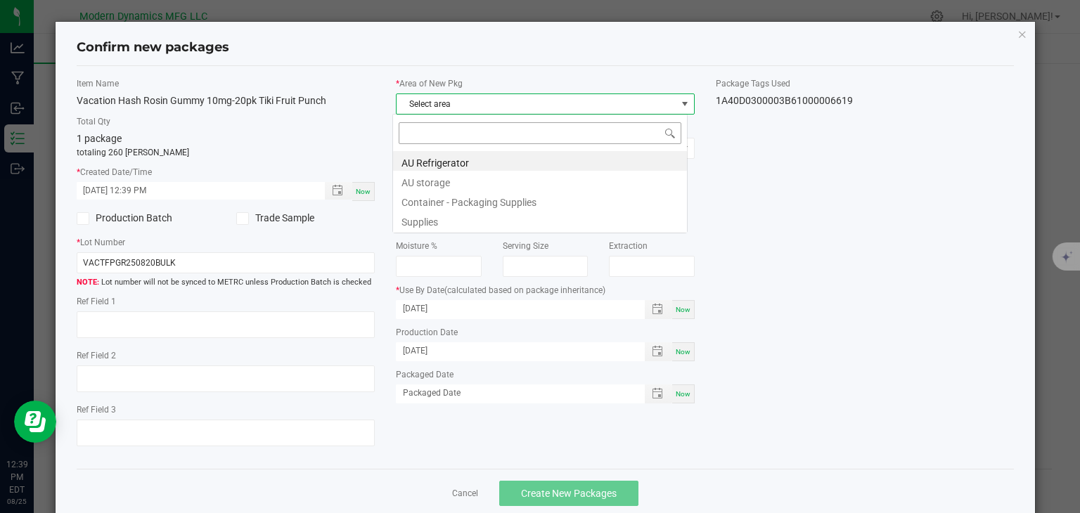
scroll to position [20, 295]
click at [442, 184] on li "AU storage" at bounding box center [540, 181] width 294 height 20
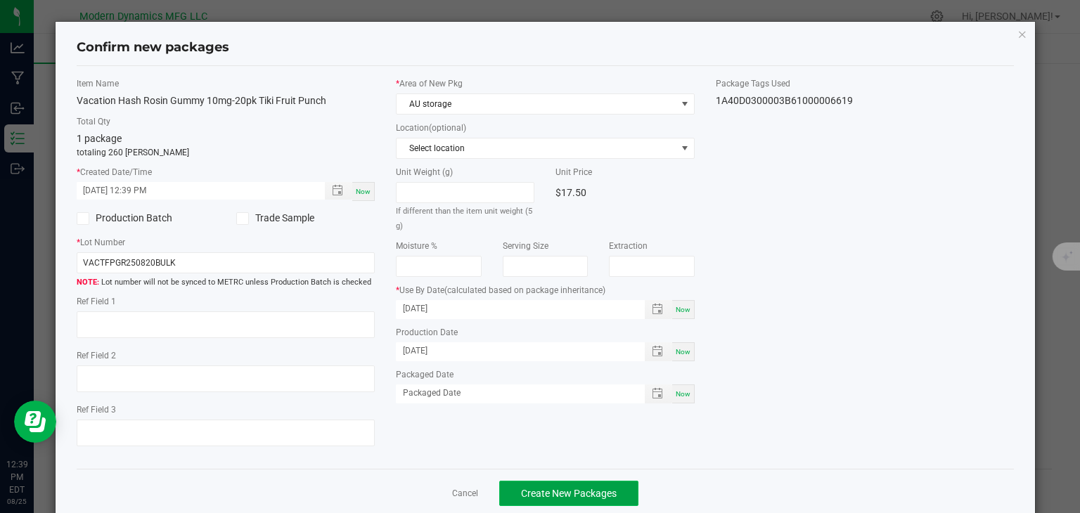
click at [521, 491] on span "Create New Packages" at bounding box center [569, 493] width 96 height 11
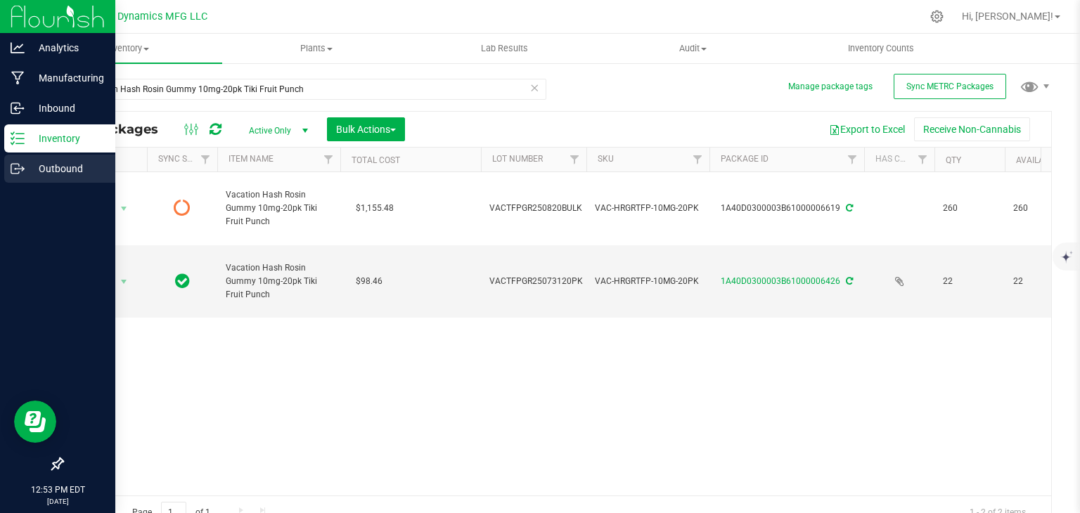
click at [0, 167] on link "Outbound" at bounding box center [57, 170] width 115 height 30
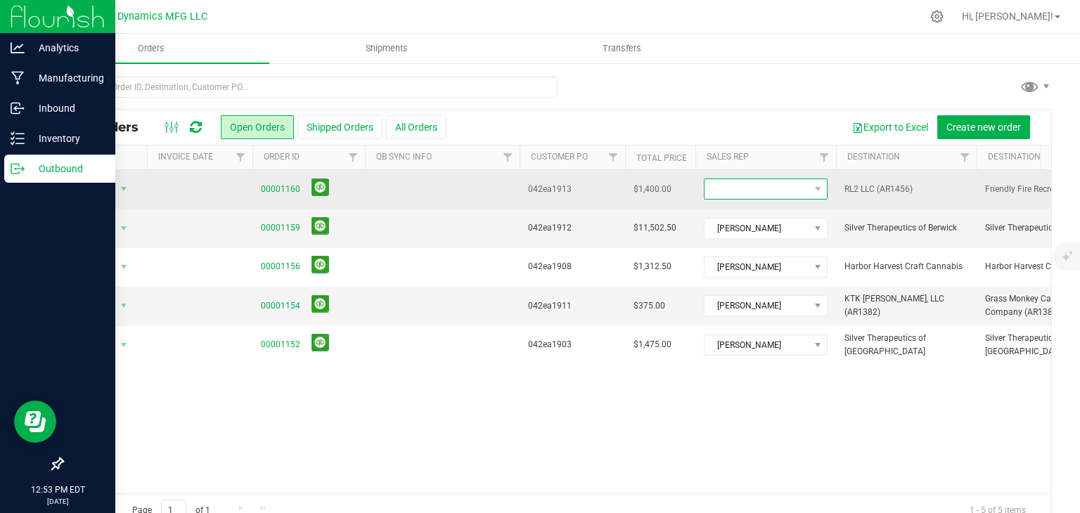
click at [726, 187] on span at bounding box center [757, 189] width 105 height 20
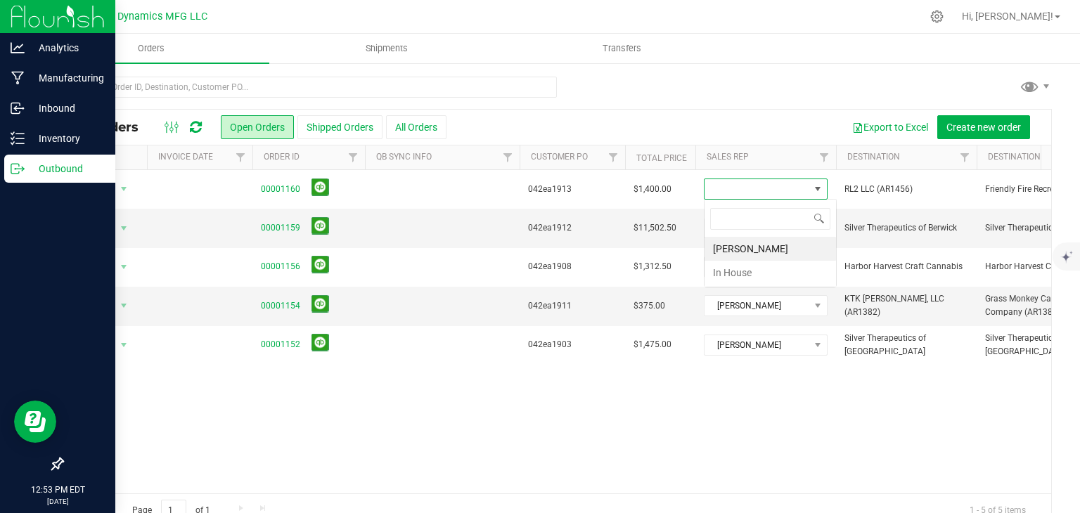
scroll to position [20, 124]
click at [724, 244] on li "[PERSON_NAME]" at bounding box center [771, 249] width 132 height 24
click at [283, 300] on link "00001154" at bounding box center [280, 306] width 39 height 13
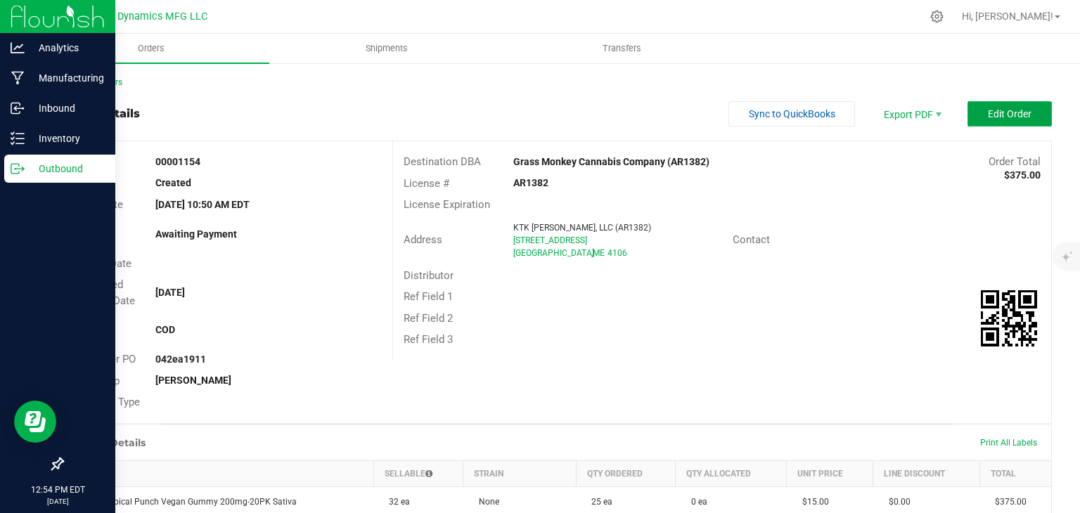
click at [968, 105] on button "Edit Order" at bounding box center [1010, 113] width 84 height 25
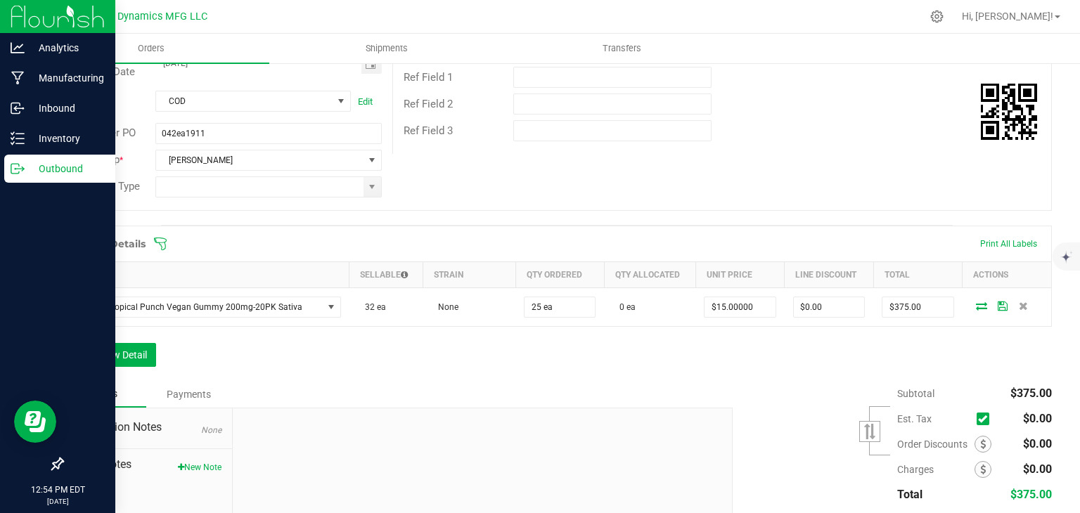
scroll to position [236, 0]
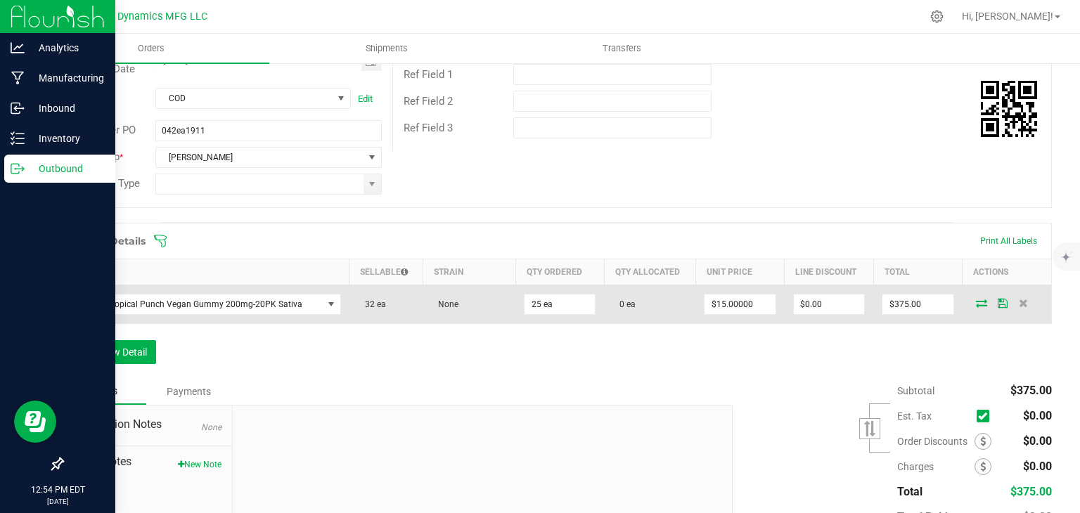
click at [976, 302] on icon at bounding box center [981, 303] width 11 height 8
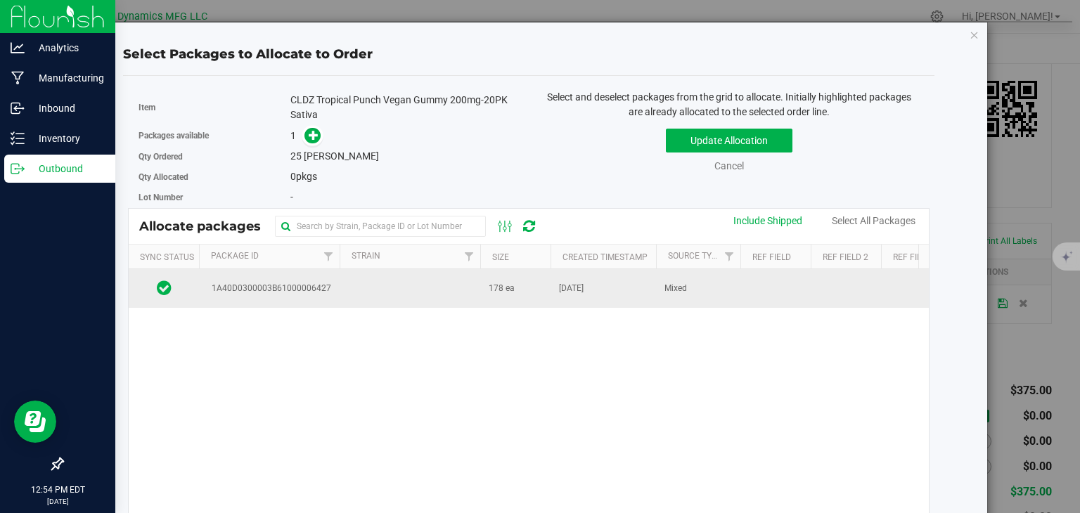
click at [375, 292] on td at bounding box center [410, 288] width 141 height 38
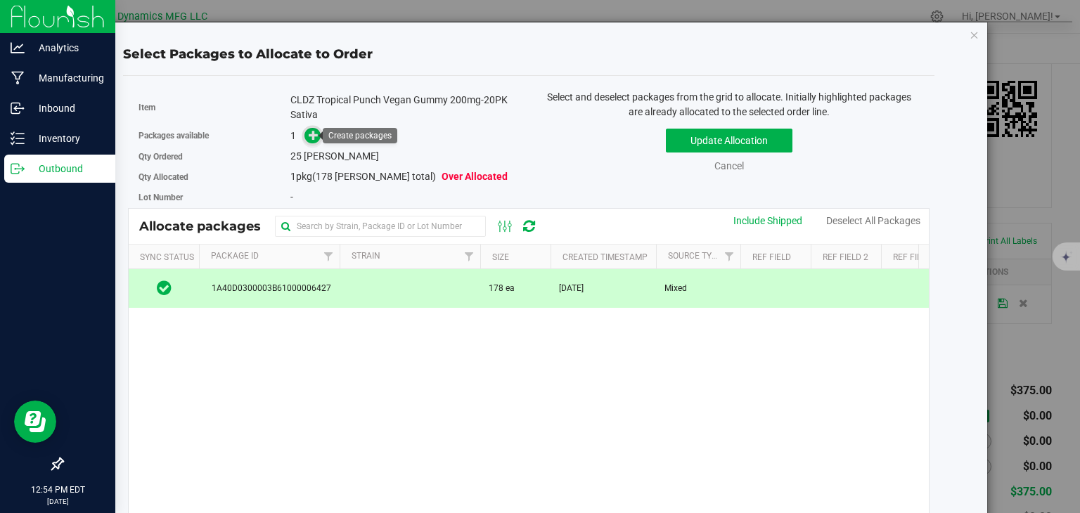
click at [315, 136] on icon at bounding box center [314, 135] width 10 height 10
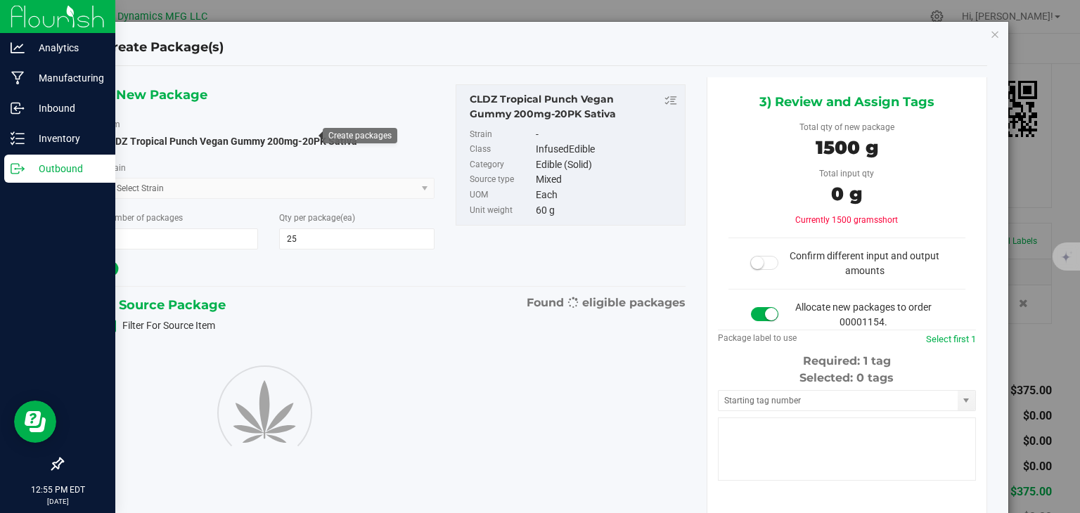
type input "25"
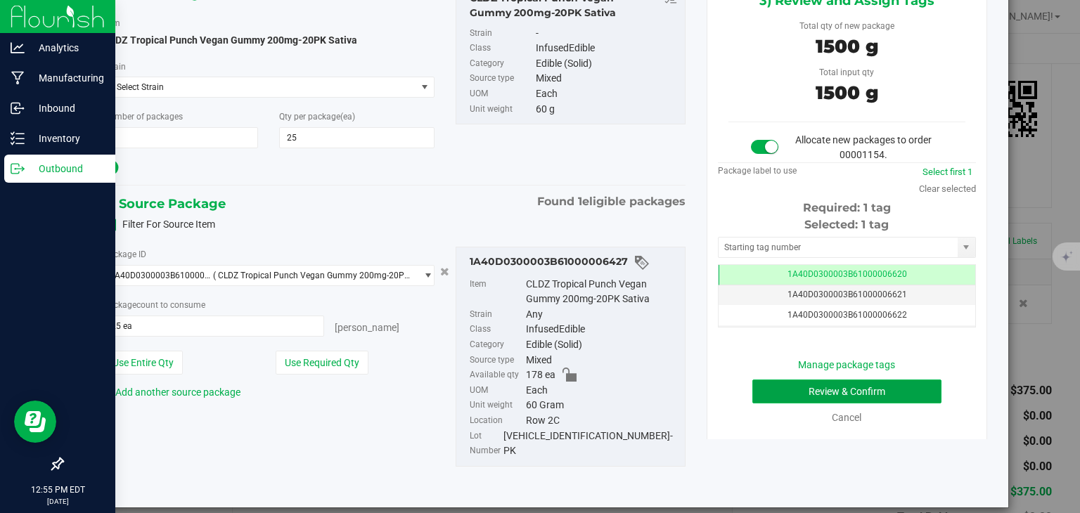
click at [819, 397] on button "Review & Confirm" at bounding box center [847, 392] width 189 height 24
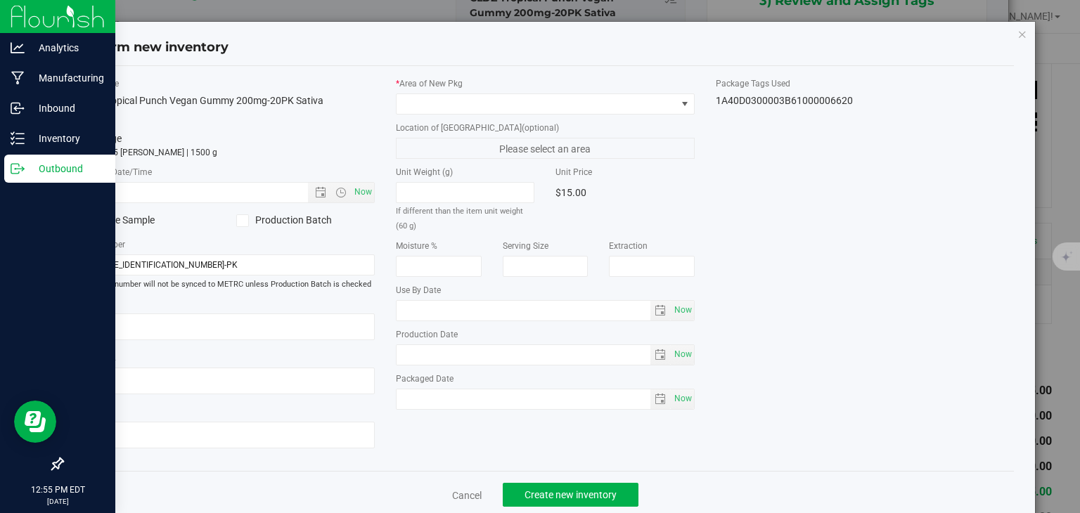
type input "[DATE]"
click at [367, 193] on span "Now" at bounding box center [364, 192] width 24 height 20
type input "[DATE] 12:55 PM"
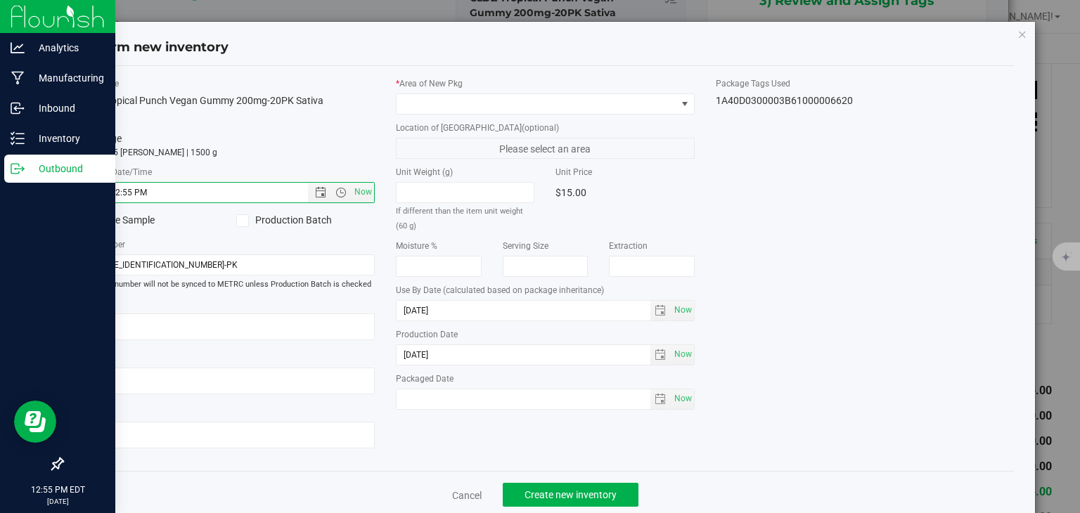
click at [437, 88] on label "* Area of [GEOGRAPHIC_DATA]" at bounding box center [545, 83] width 299 height 13
click at [437, 91] on div "* Area of [GEOGRAPHIC_DATA]" at bounding box center [545, 95] width 299 height 37
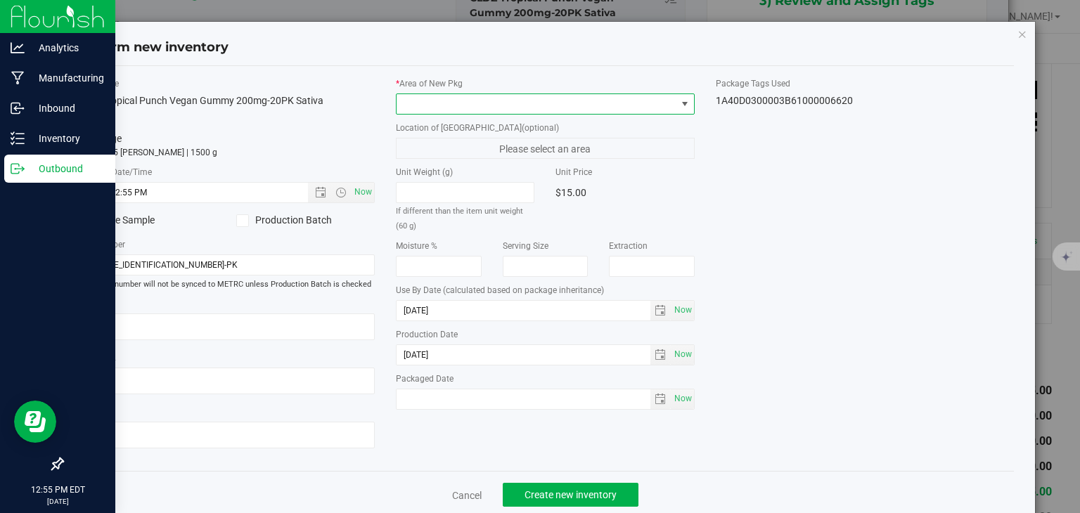
click at [435, 94] on span at bounding box center [537, 104] width 280 height 20
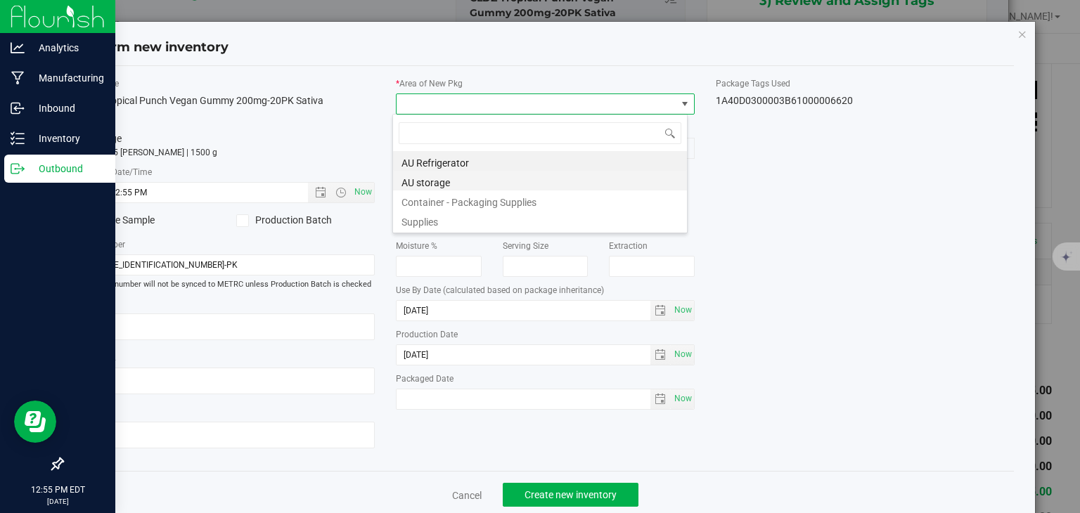
scroll to position [20, 295]
click at [436, 187] on li "AU storage" at bounding box center [540, 181] width 294 height 20
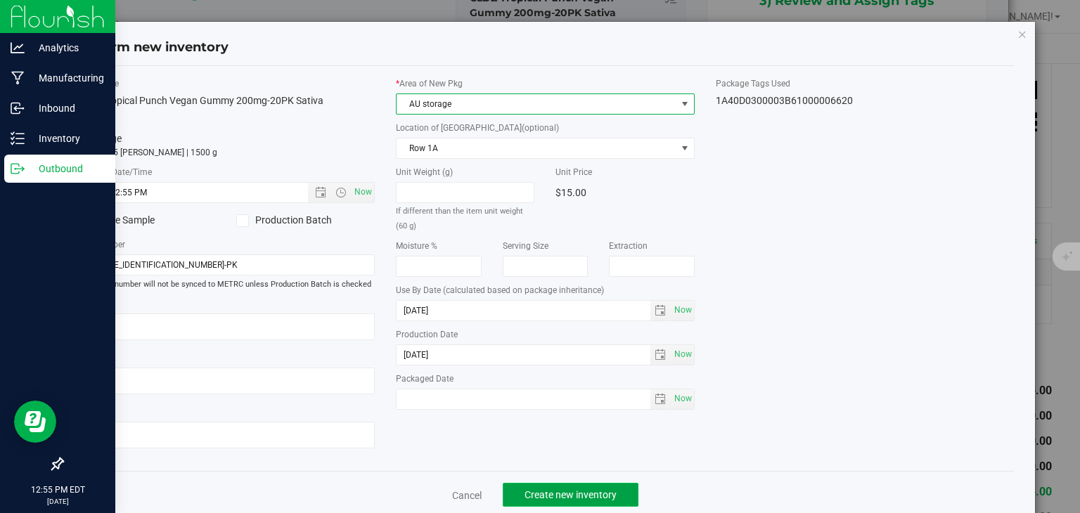
click at [560, 501] on button "Create new inventory" at bounding box center [571, 495] width 136 height 24
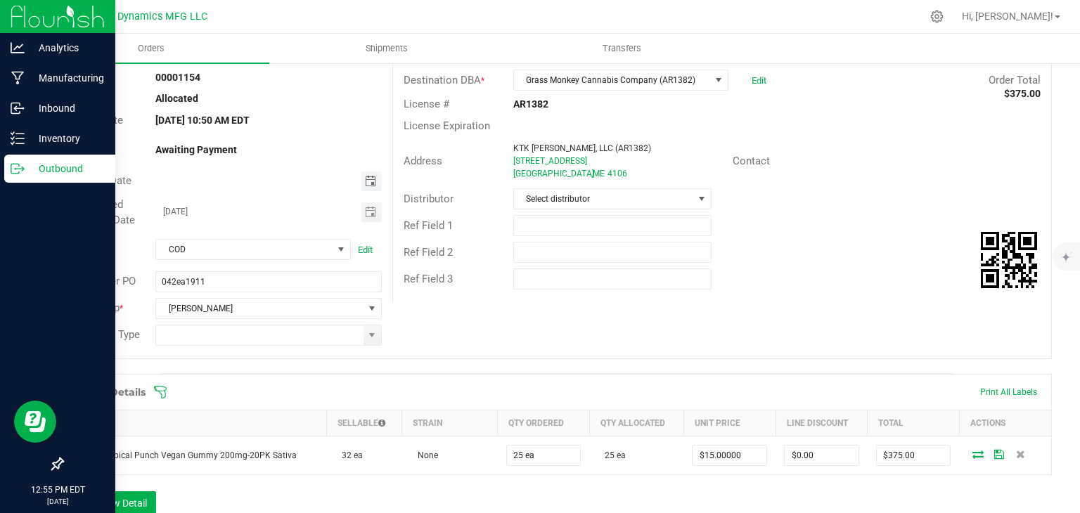
click at [368, 181] on span "Toggle calendar" at bounding box center [370, 181] width 11 height 11
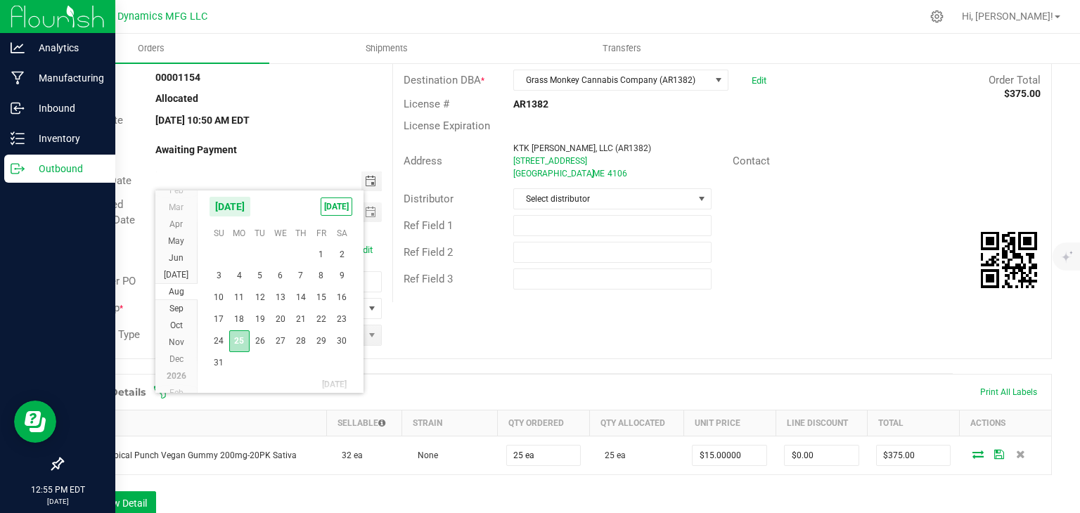
click at [243, 333] on span "25" at bounding box center [239, 342] width 20 height 22
type input "[DATE]"
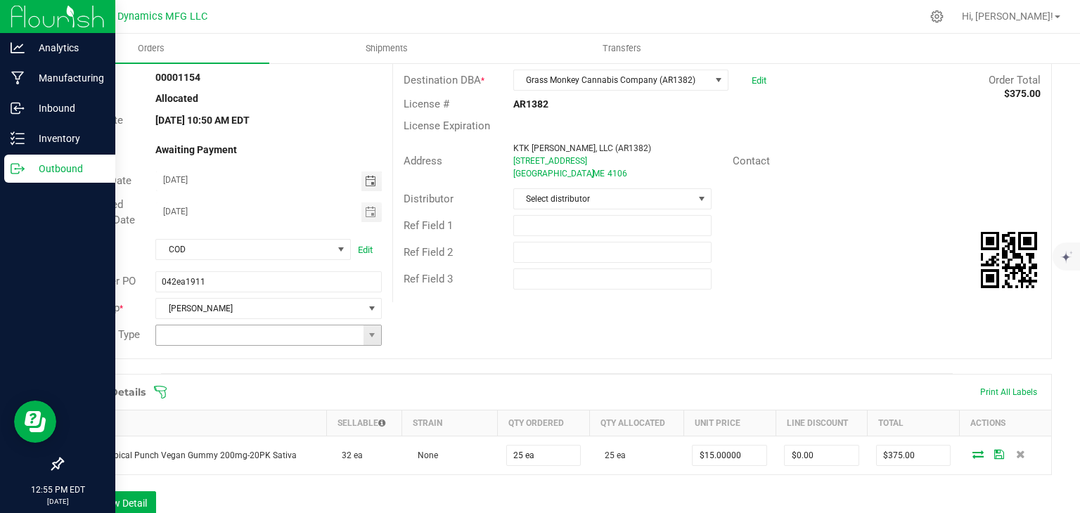
click at [369, 327] on span at bounding box center [373, 336] width 18 height 20
click at [284, 428] on li "Unaffiliated Wholesale Transfer" at bounding box center [266, 431] width 222 height 24
type input "Unaffiliated Wholesale Transfer"
click at [591, 197] on span "Select distributor" at bounding box center [603, 199] width 179 height 20
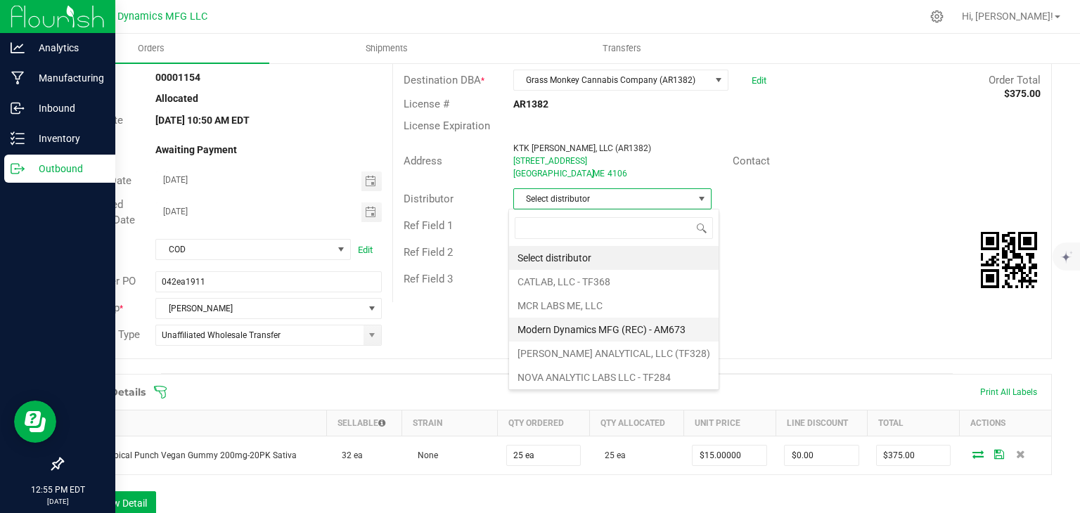
click at [588, 324] on li "Modern Dynamics MFG (REC) - AM673" at bounding box center [614, 330] width 210 height 24
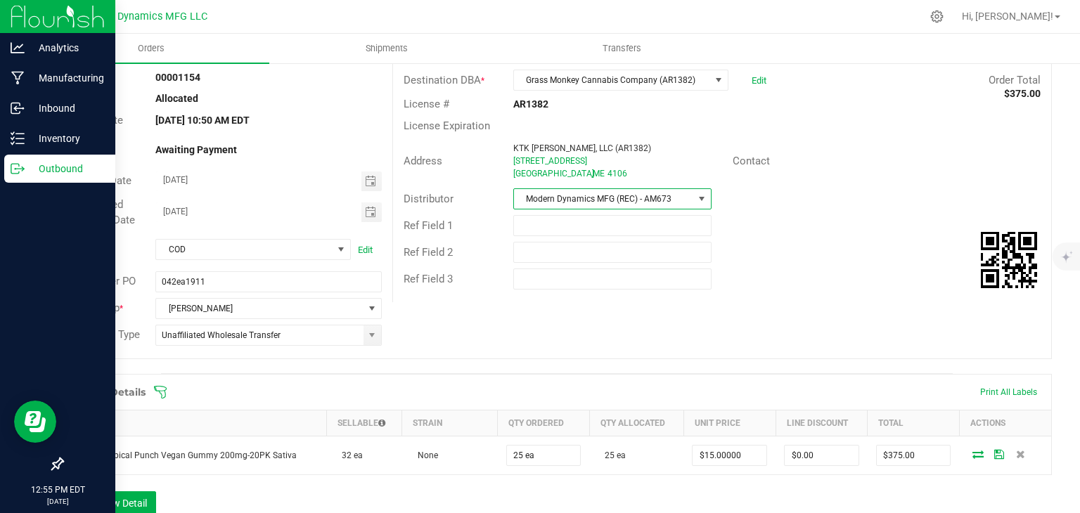
click at [711, 321] on div "Order # 00001154 Status Allocated Order Date [DATE] 10:50 AM EDT Payment Status…" at bounding box center [557, 208] width 989 height 302
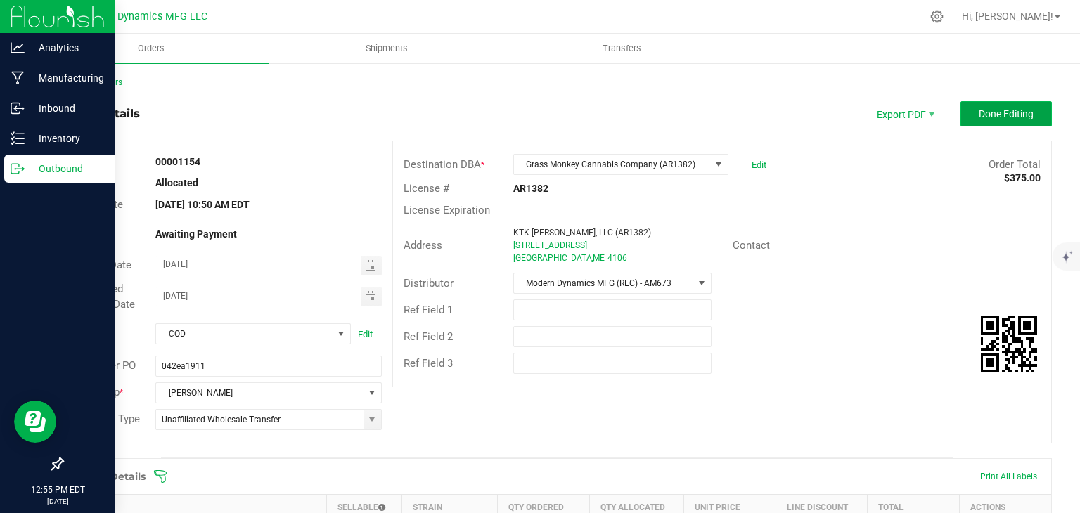
click at [970, 122] on button "Done Editing" at bounding box center [1006, 113] width 91 height 25
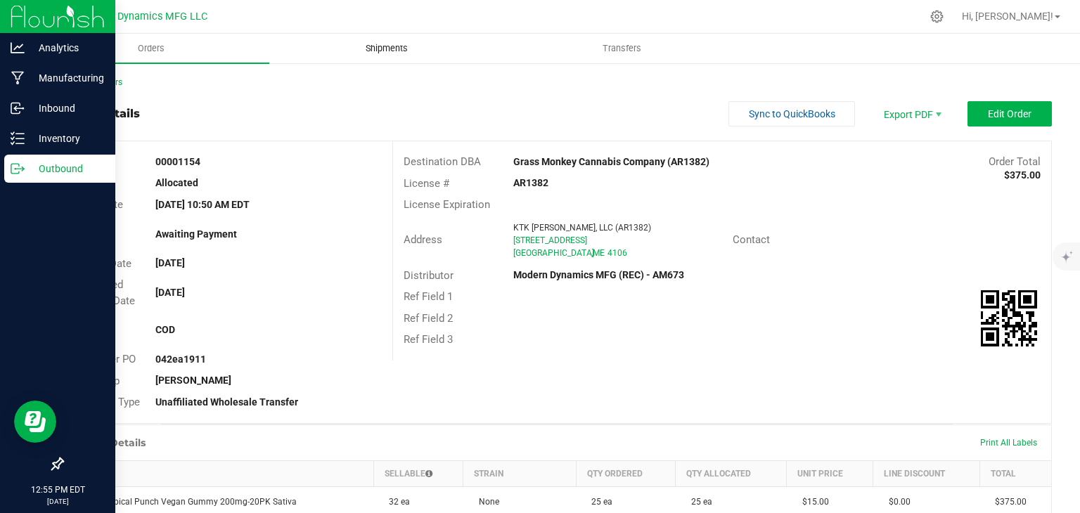
click at [404, 50] on span "Shipments" at bounding box center [387, 48] width 80 height 13
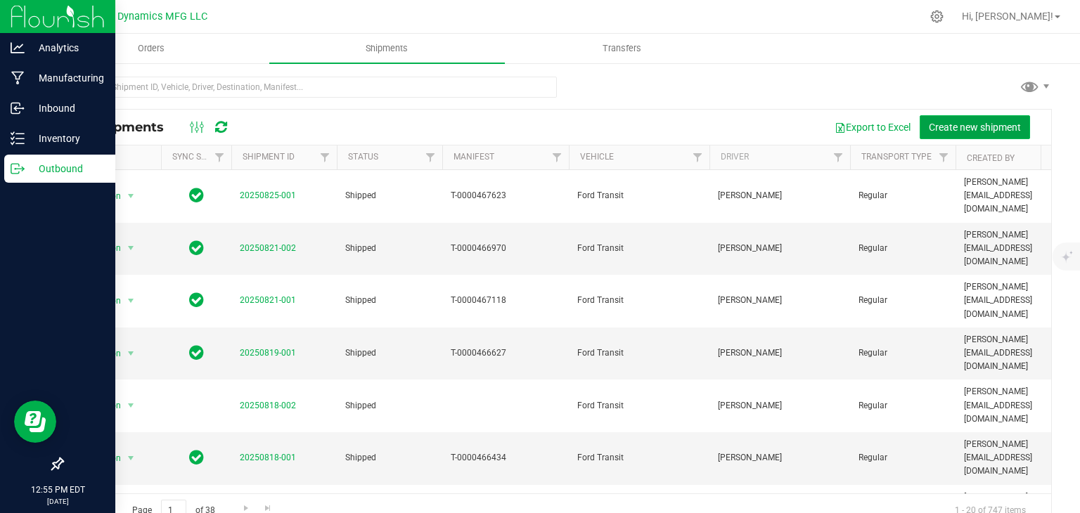
click at [926, 116] on button "Create new shipment" at bounding box center [975, 127] width 110 height 24
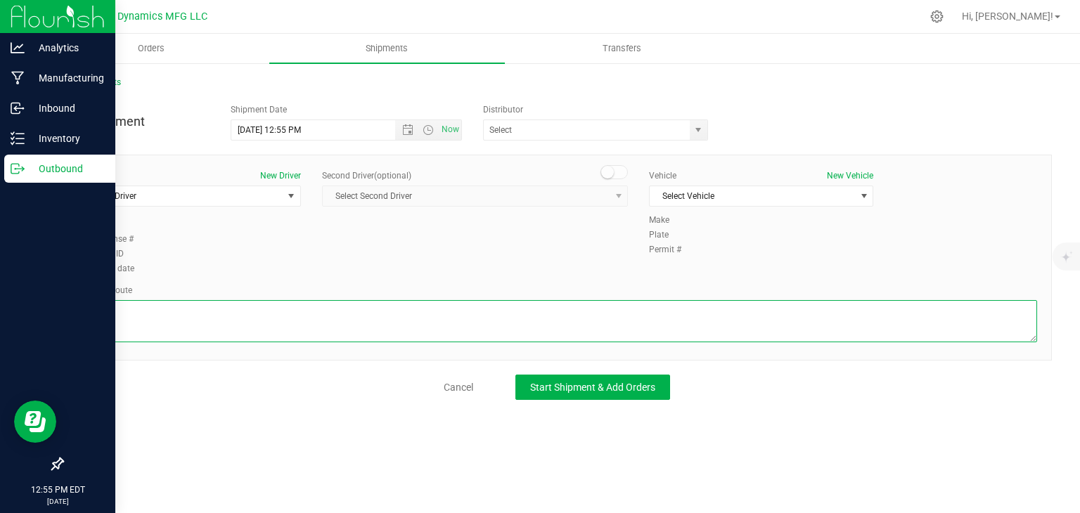
click at [391, 316] on textarea at bounding box center [557, 321] width 961 height 42
paste textarea "[STREET_ADDRESS][PERSON_NAME]  Get on I-95 N from [GEOGRAPHIC_DATA] Connector …"
type textarea "[STREET_ADDRESS][PERSON_NAME]  Get on I-95 N from [GEOGRAPHIC_DATA] Connector …"
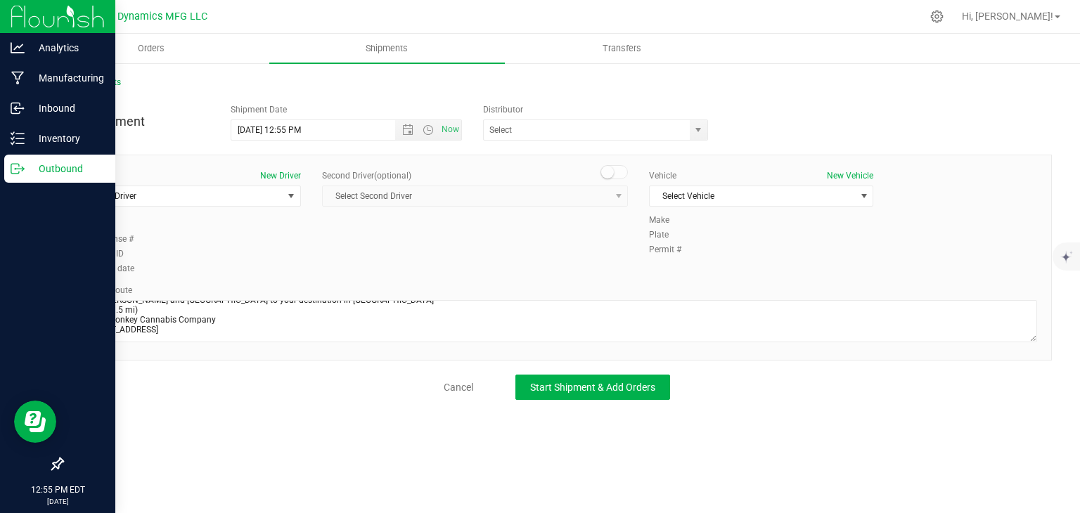
click at [271, 225] on div "Driver" at bounding box center [189, 224] width 224 height 13
click at [287, 195] on span "select" at bounding box center [291, 196] width 11 height 11
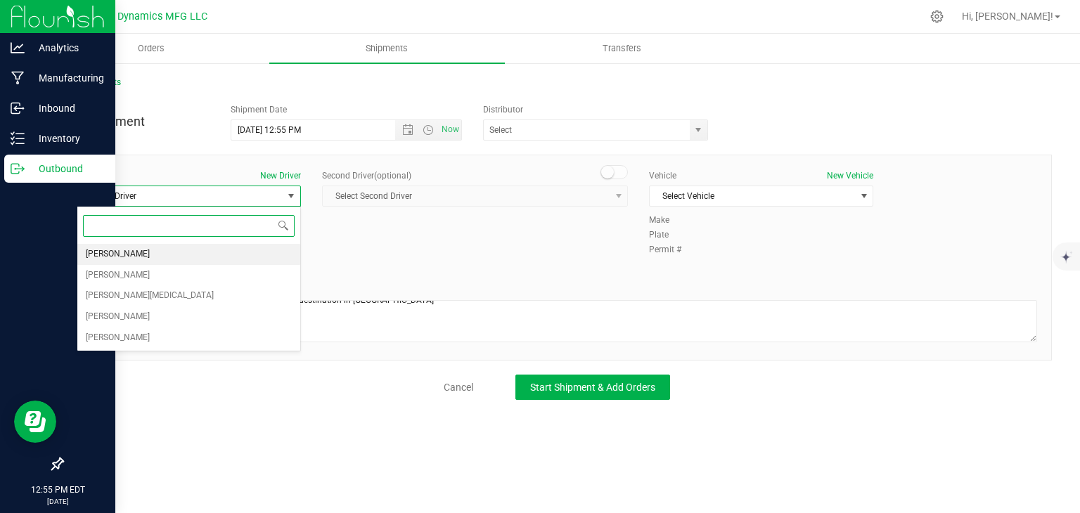
click at [252, 248] on li "[PERSON_NAME]" at bounding box center [188, 254] width 223 height 21
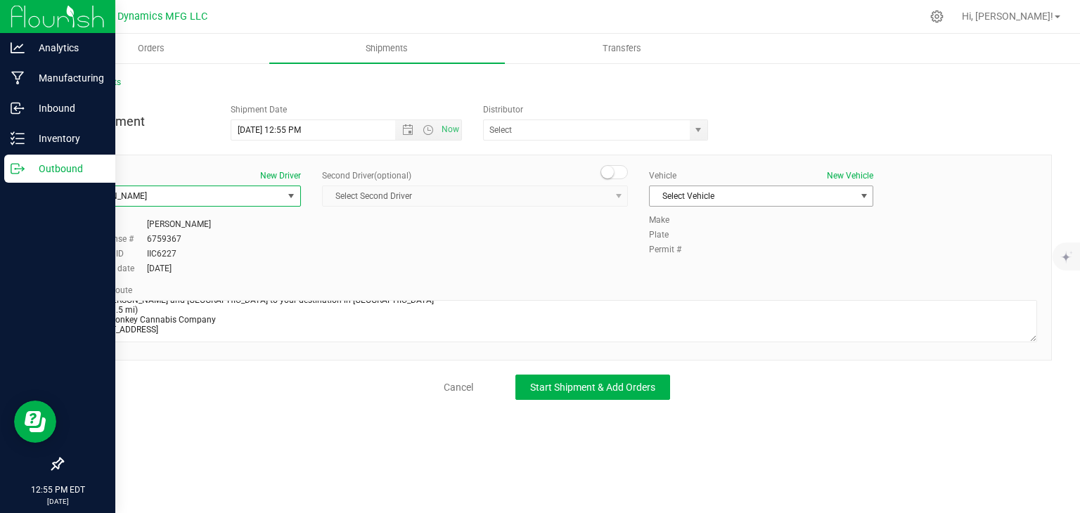
click at [668, 197] on span "Select Vehicle" at bounding box center [752, 196] width 205 height 20
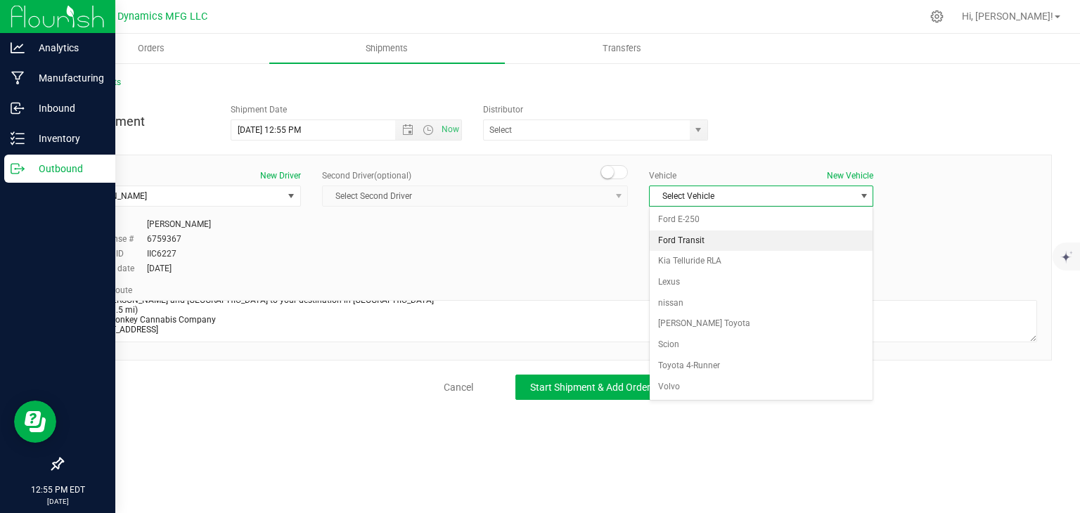
click at [670, 246] on li "Ford Transit" at bounding box center [761, 241] width 223 height 21
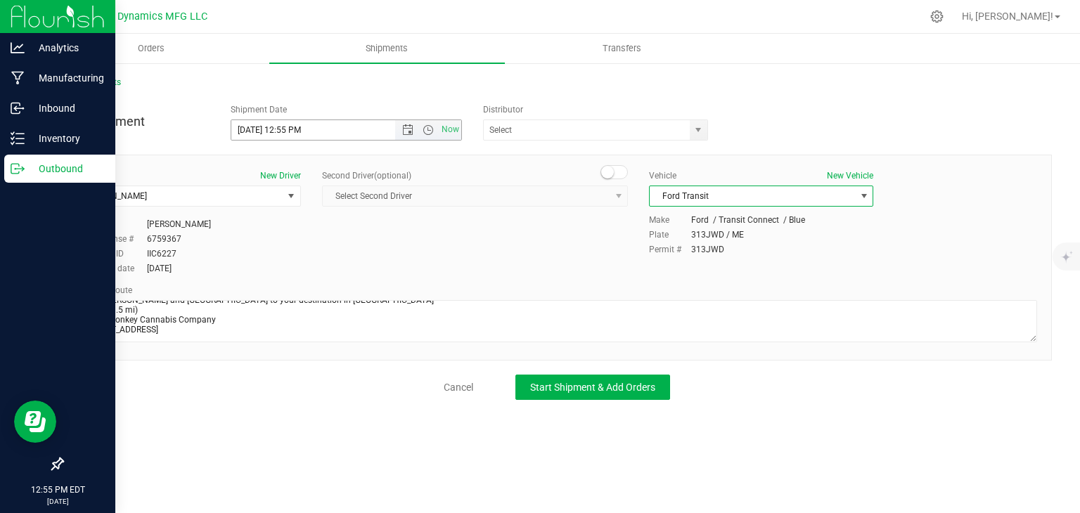
click at [300, 131] on input "[DATE] 12:55 PM" at bounding box center [325, 130] width 188 height 20
click at [702, 126] on span "select" at bounding box center [698, 129] width 11 height 11
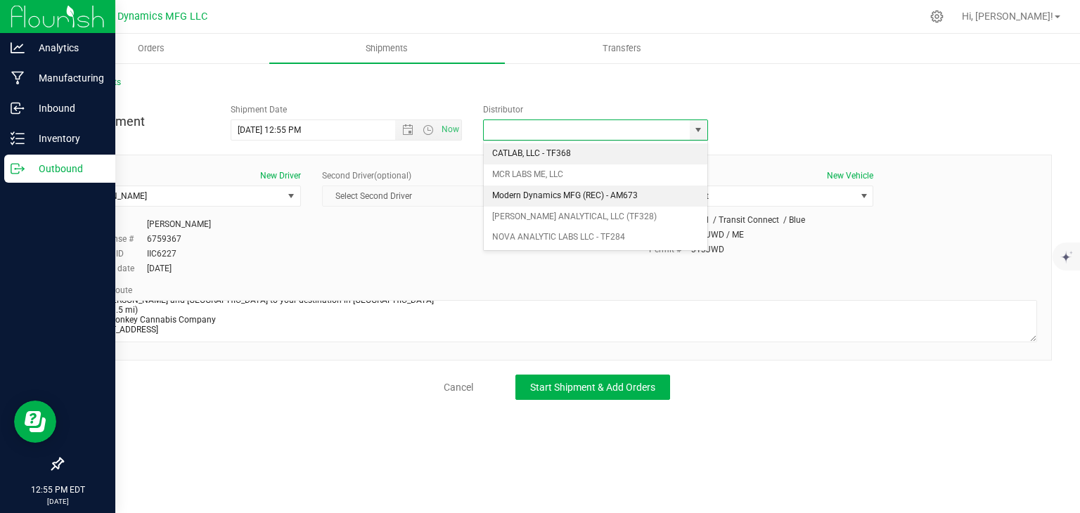
click at [619, 190] on li "Modern Dynamics MFG (REC) - AM673" at bounding box center [596, 196] width 224 height 21
type input "Modern Dynamics MFG (REC) - AM673"
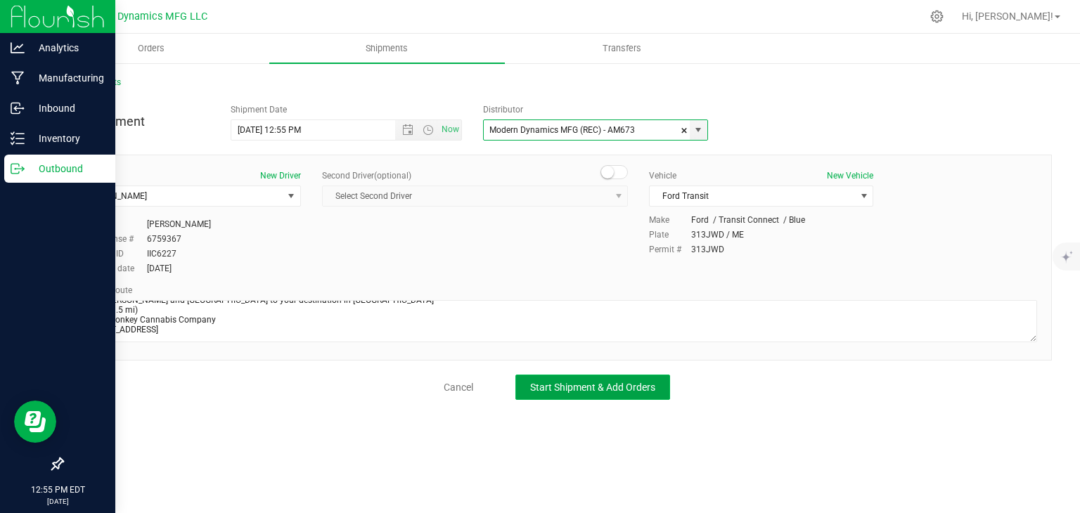
click at [570, 397] on button "Start Shipment & Add Orders" at bounding box center [593, 387] width 155 height 25
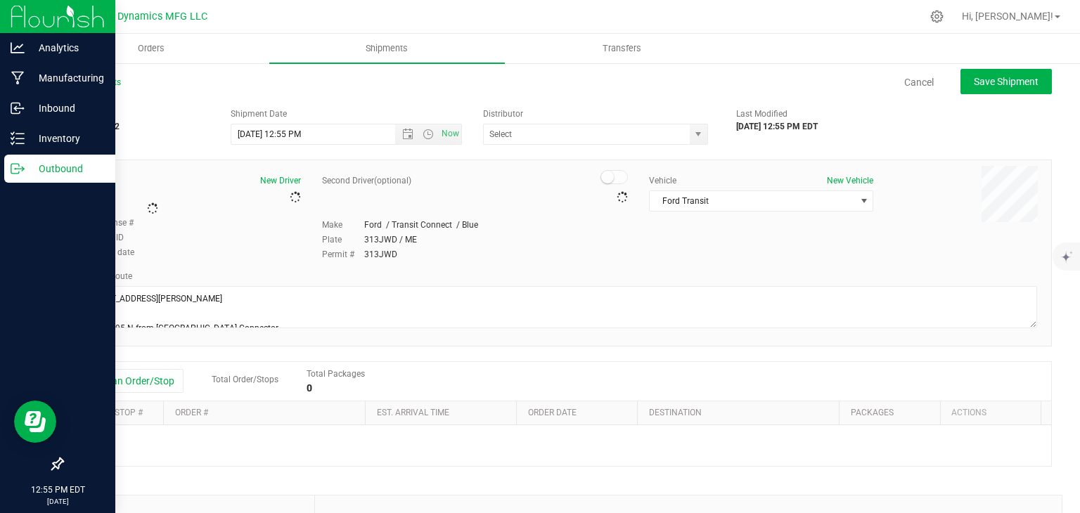
type input "Modern Dynamics MFG (REC) - AM673"
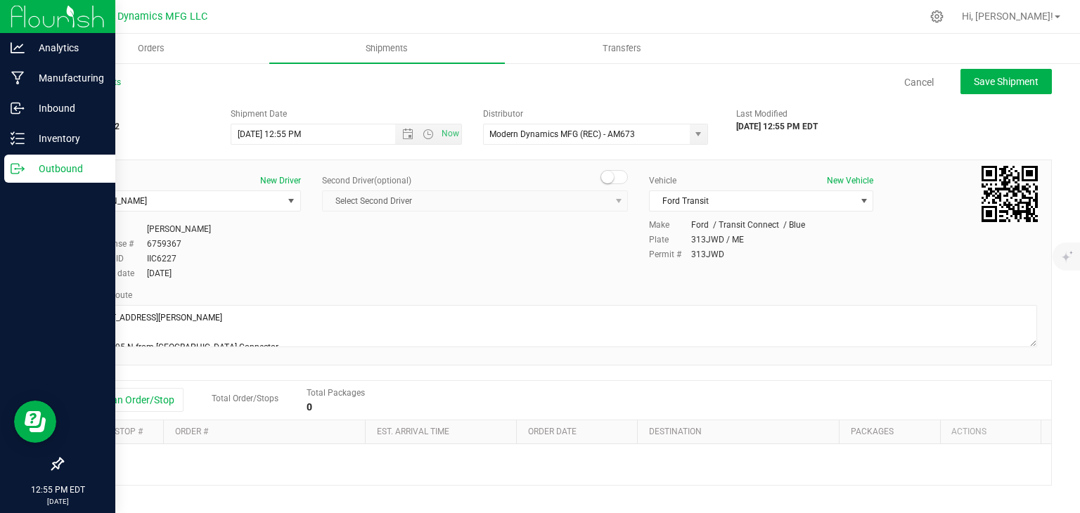
click at [122, 383] on div "Add an Order/Stop Total Order/Stops Total Packages 0" at bounding box center [557, 400] width 989 height 39
click at [122, 391] on button "Add an Order/Stop" at bounding box center [128, 400] width 110 height 24
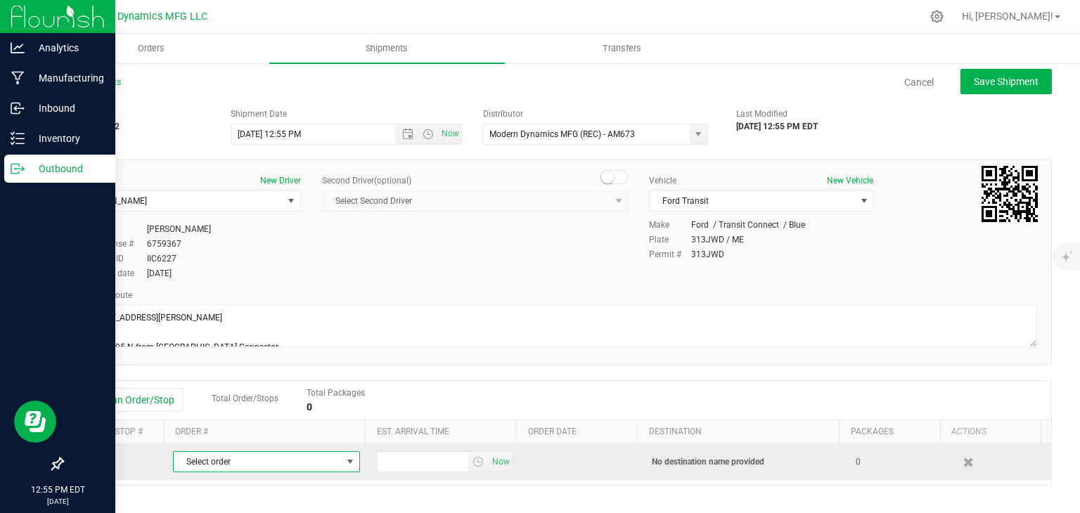
click at [235, 458] on span "Select order" at bounding box center [258, 462] width 168 height 20
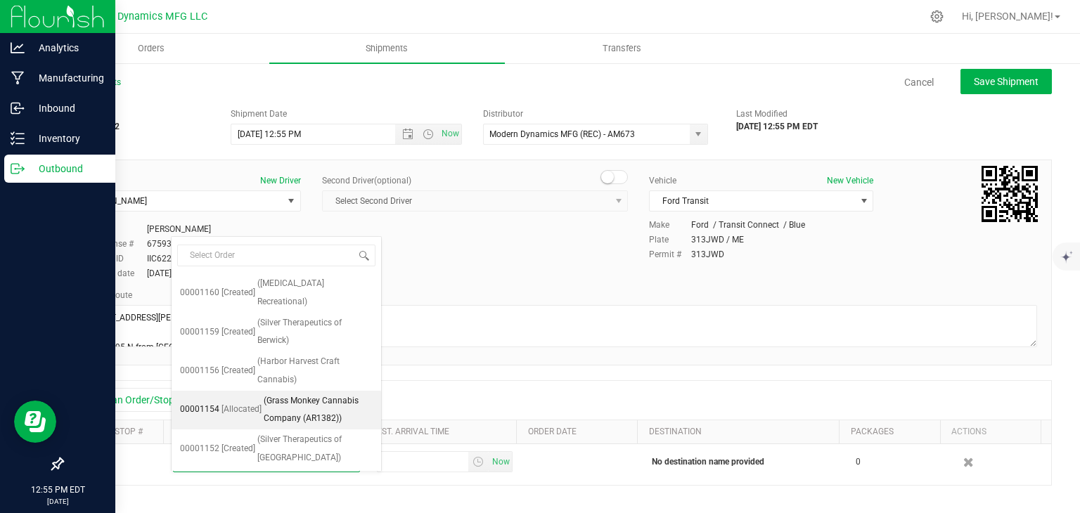
click at [260, 391] on li "00001154 [Allocated] (Grass Monkey Cannabis Company (AR1382))" at bounding box center [277, 410] width 210 height 39
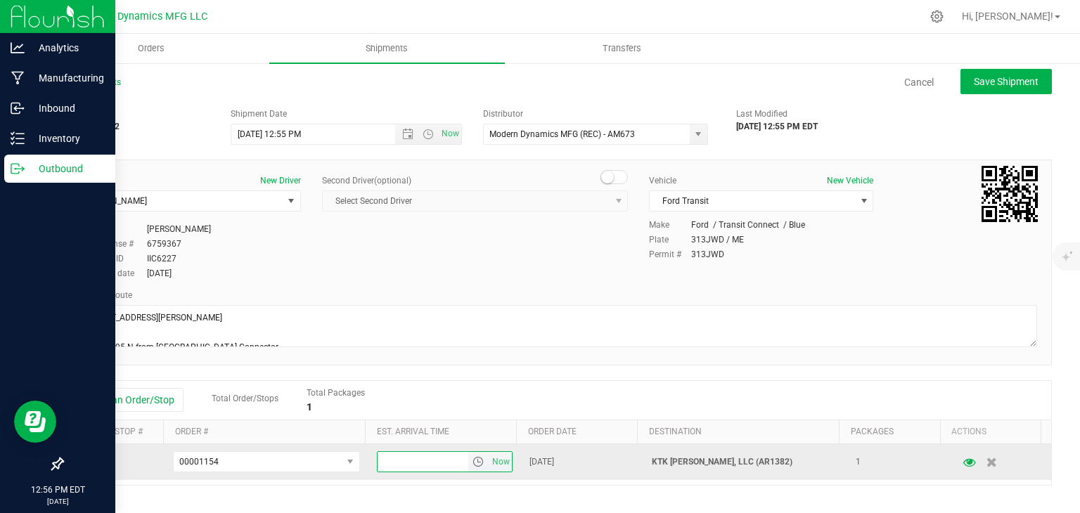
click at [380, 456] on input "text" at bounding box center [423, 462] width 91 height 20
type input "1:30 PM"
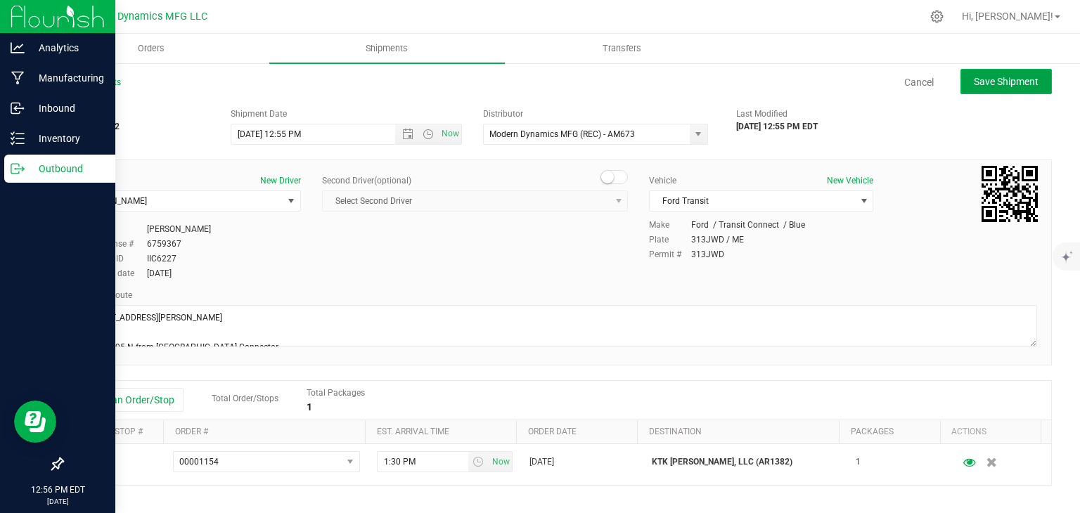
click at [980, 77] on span "Save Shipment" at bounding box center [1006, 81] width 65 height 11
type input "[DATE] 4:55 PM"
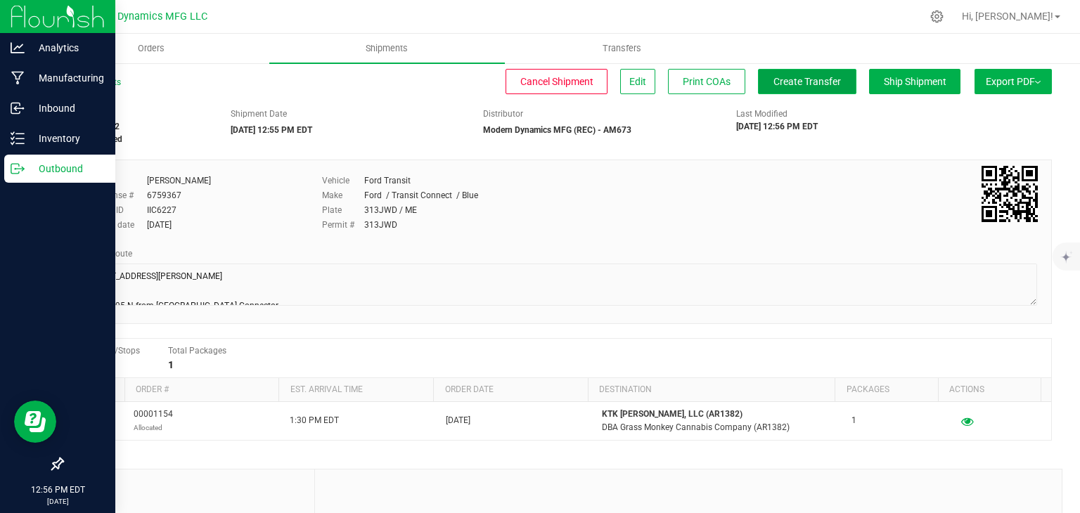
click at [821, 82] on span "Create Transfer" at bounding box center [808, 81] width 68 height 11
